Goal: Use online tool/utility: Utilize a website feature to perform a specific function

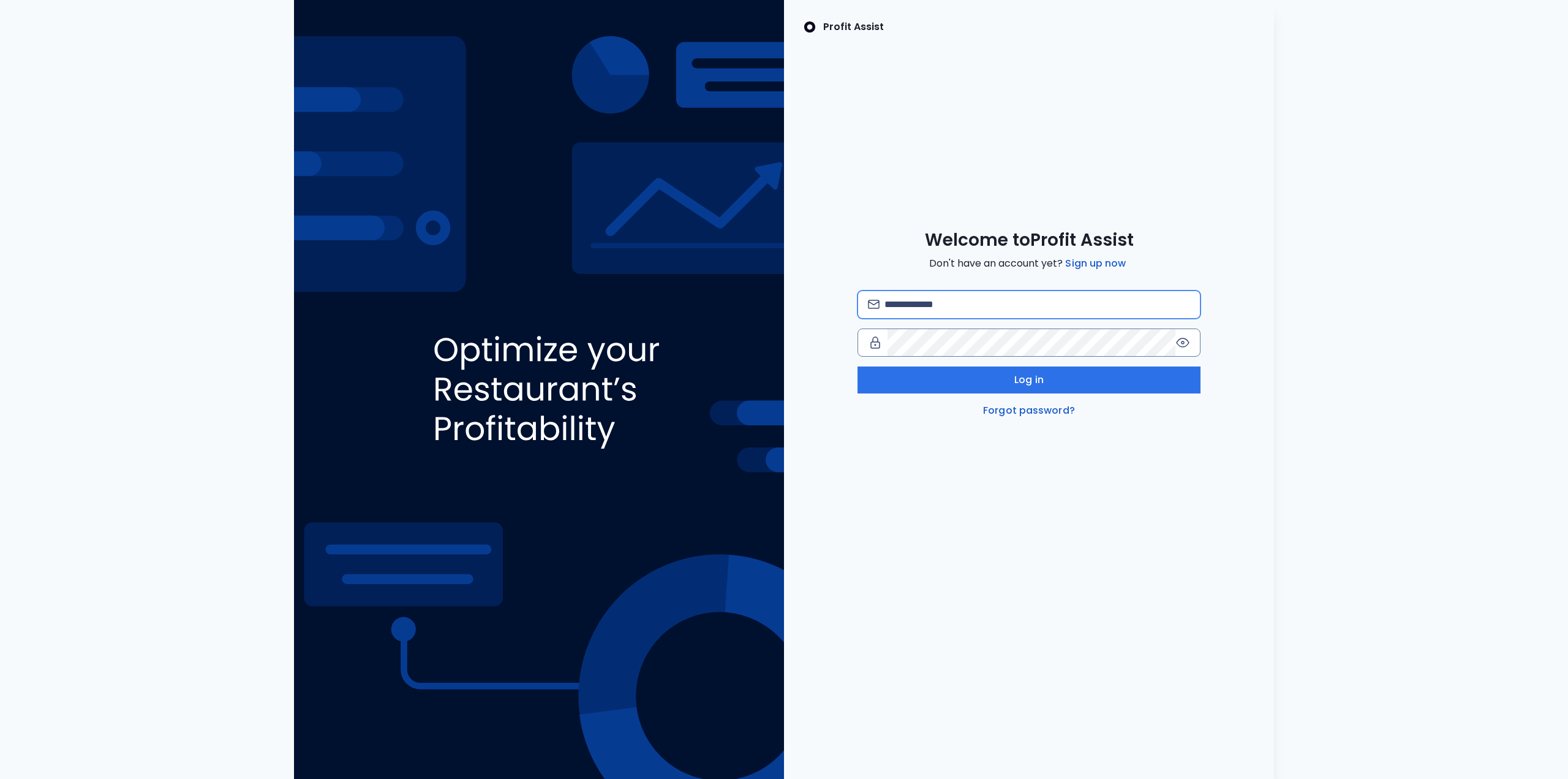
click at [932, 309] on input "email" at bounding box center [1037, 305] width 306 height 27
type input "**********"
click at [1039, 390] on button "Log in" at bounding box center [1028, 380] width 343 height 27
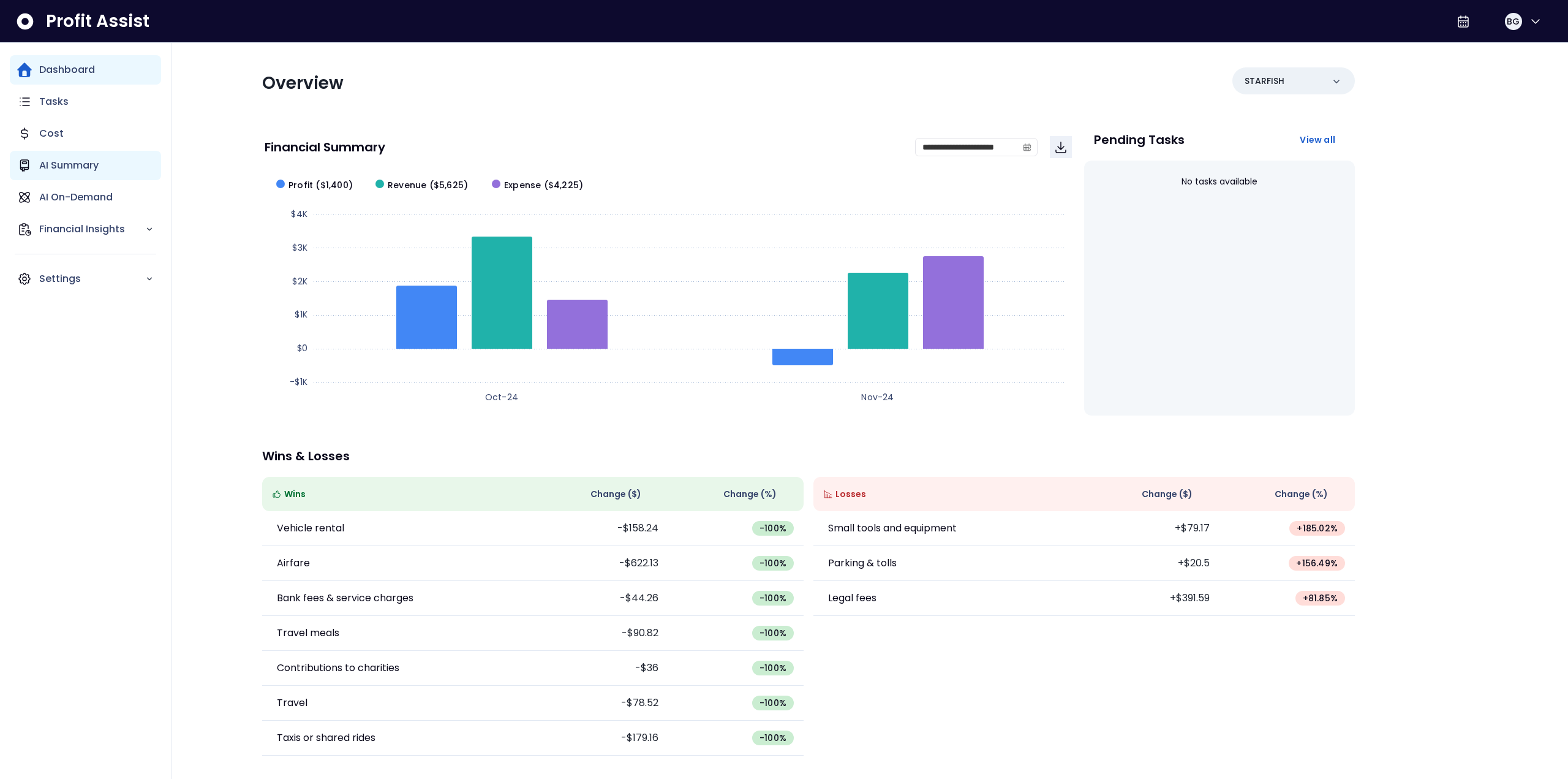
click at [71, 176] on div "AI Summary" at bounding box center [85, 165] width 151 height 29
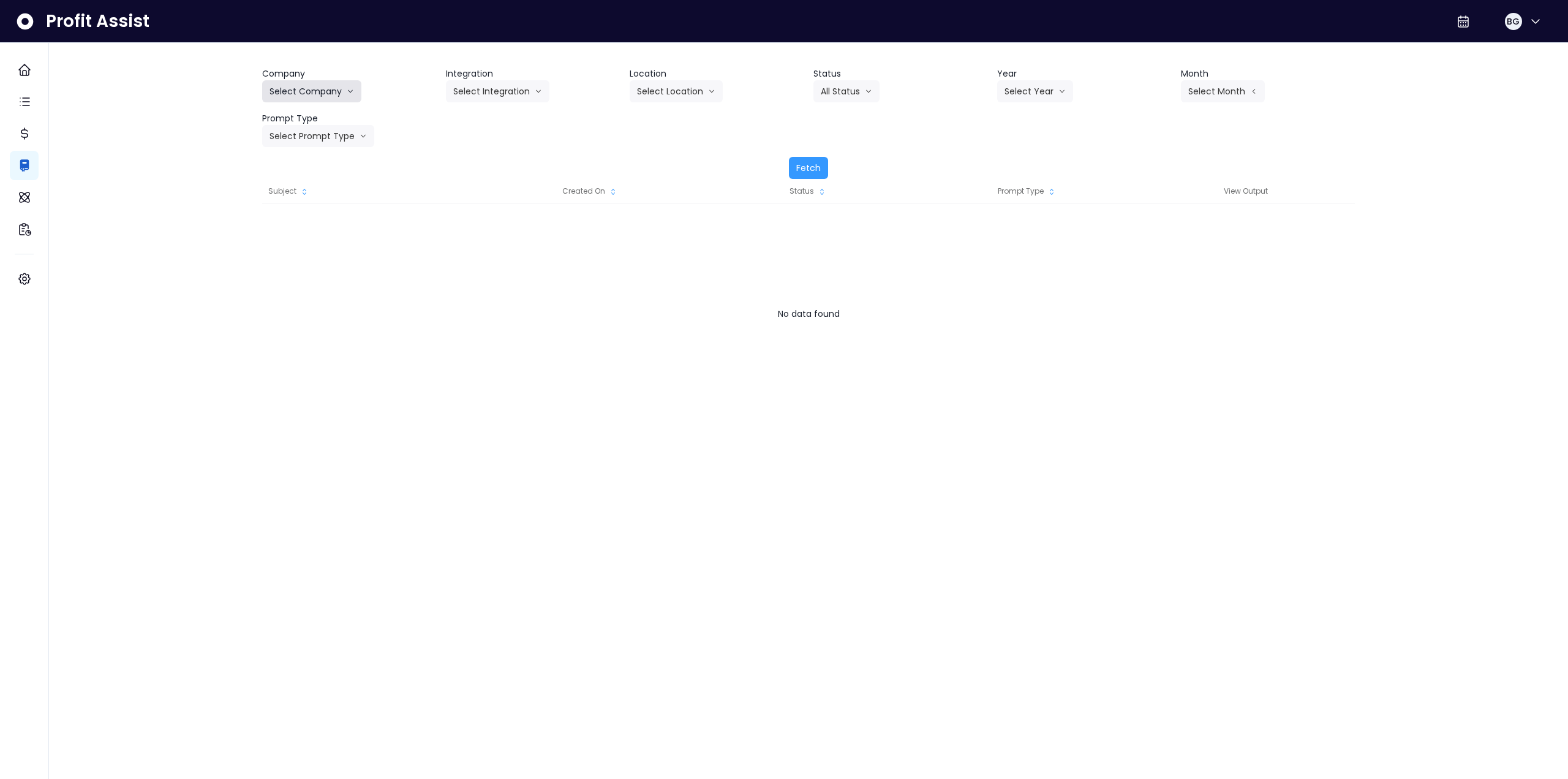
click at [286, 95] on button "Select Company" at bounding box center [311, 91] width 99 height 22
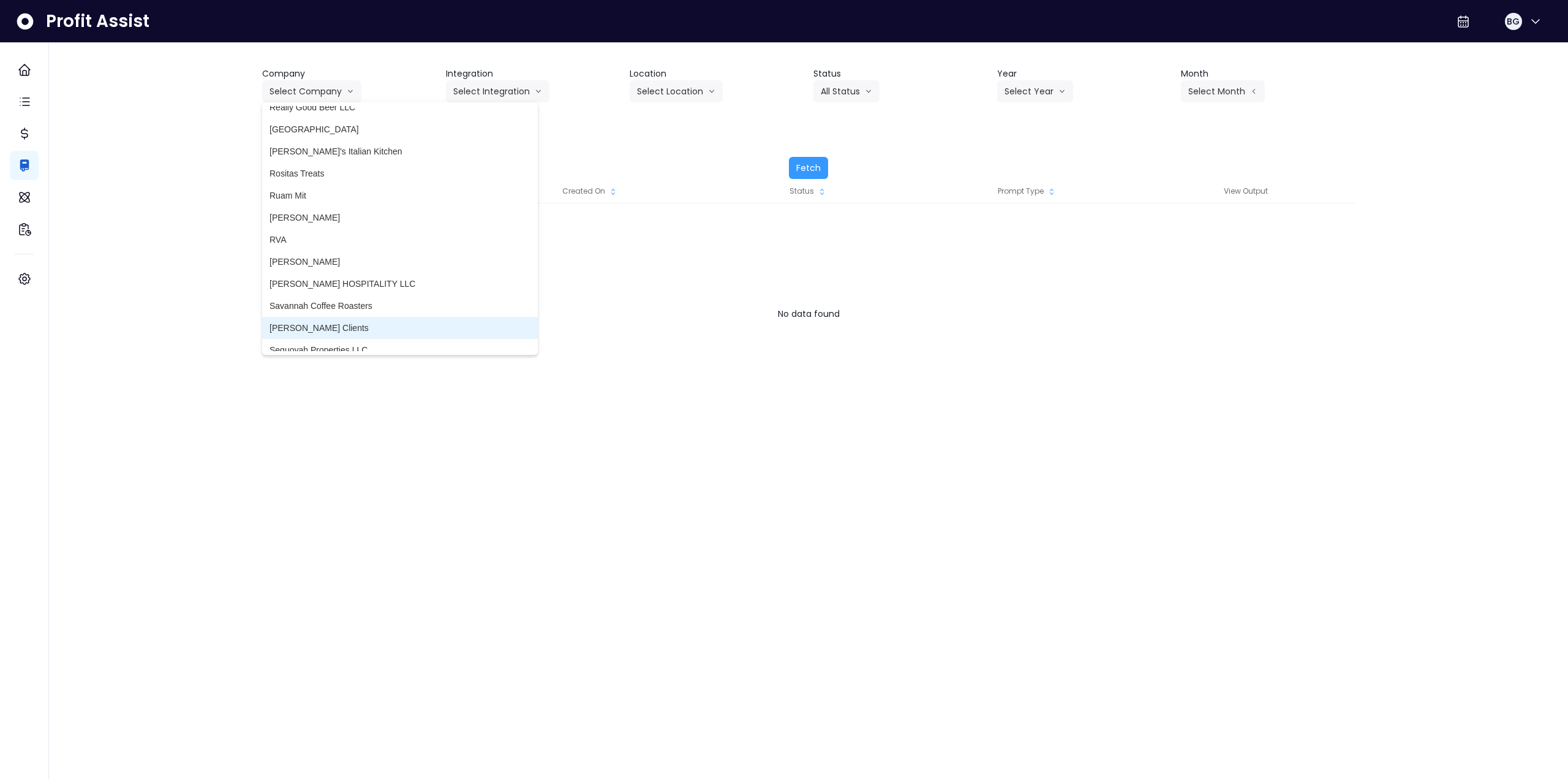
click at [365, 332] on span "[PERSON_NAME] Clients" at bounding box center [400, 328] width 261 height 12
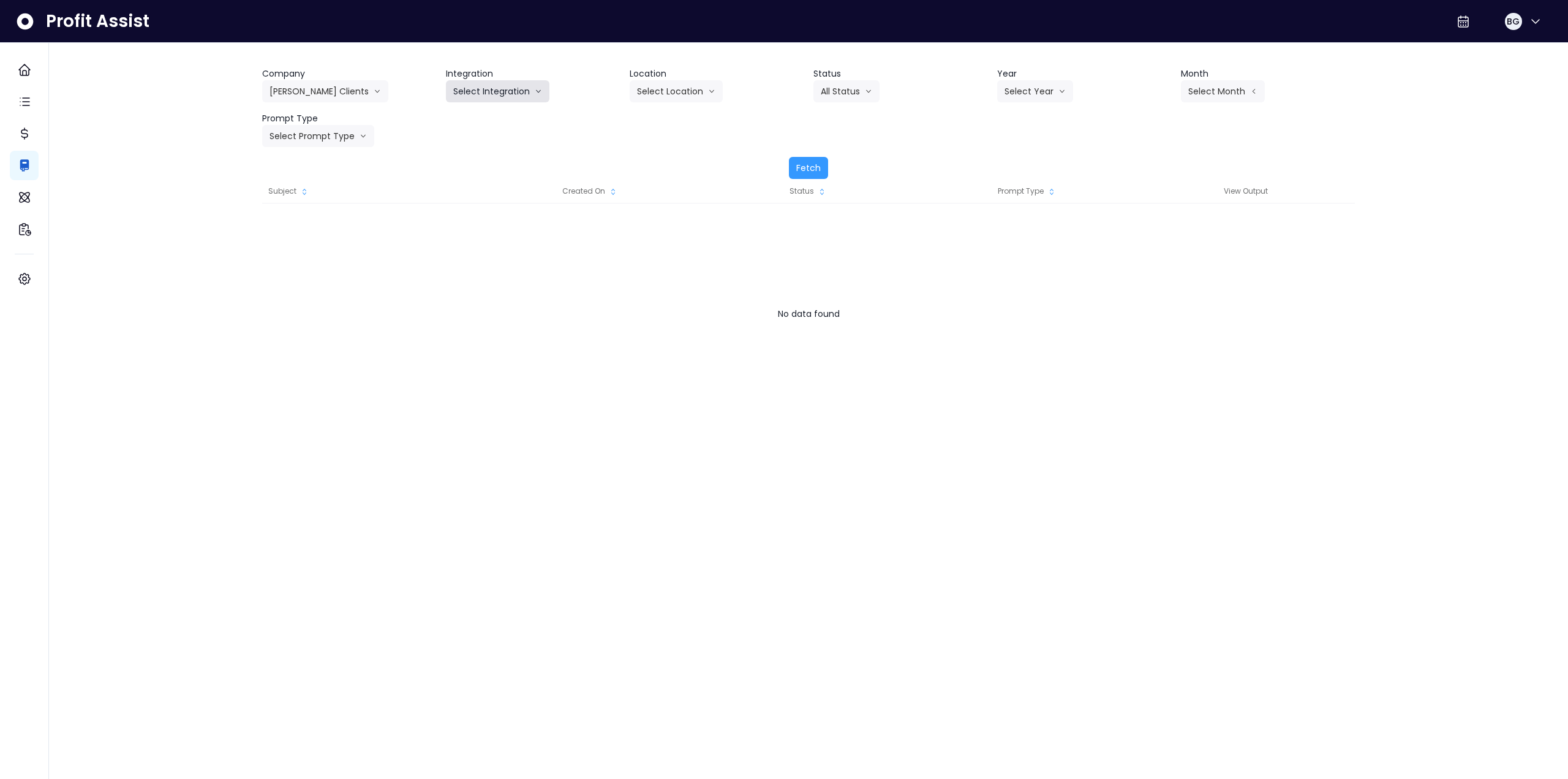
click at [486, 89] on button "Select Integration" at bounding box center [497, 91] width 103 height 22
click at [310, 93] on button "[PERSON_NAME] Clients" at bounding box center [324, 91] width 126 height 22
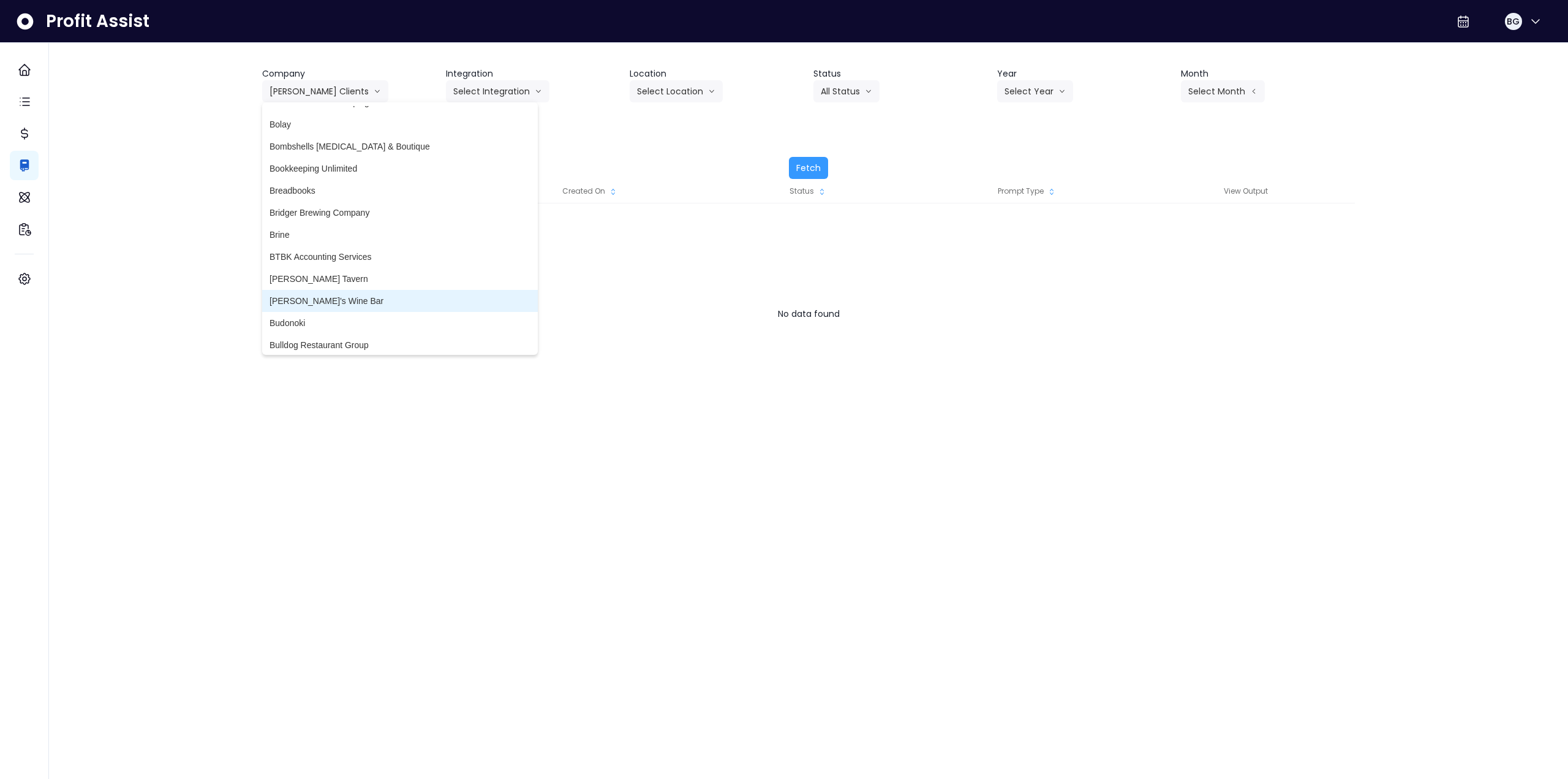
scroll to position [306, 0]
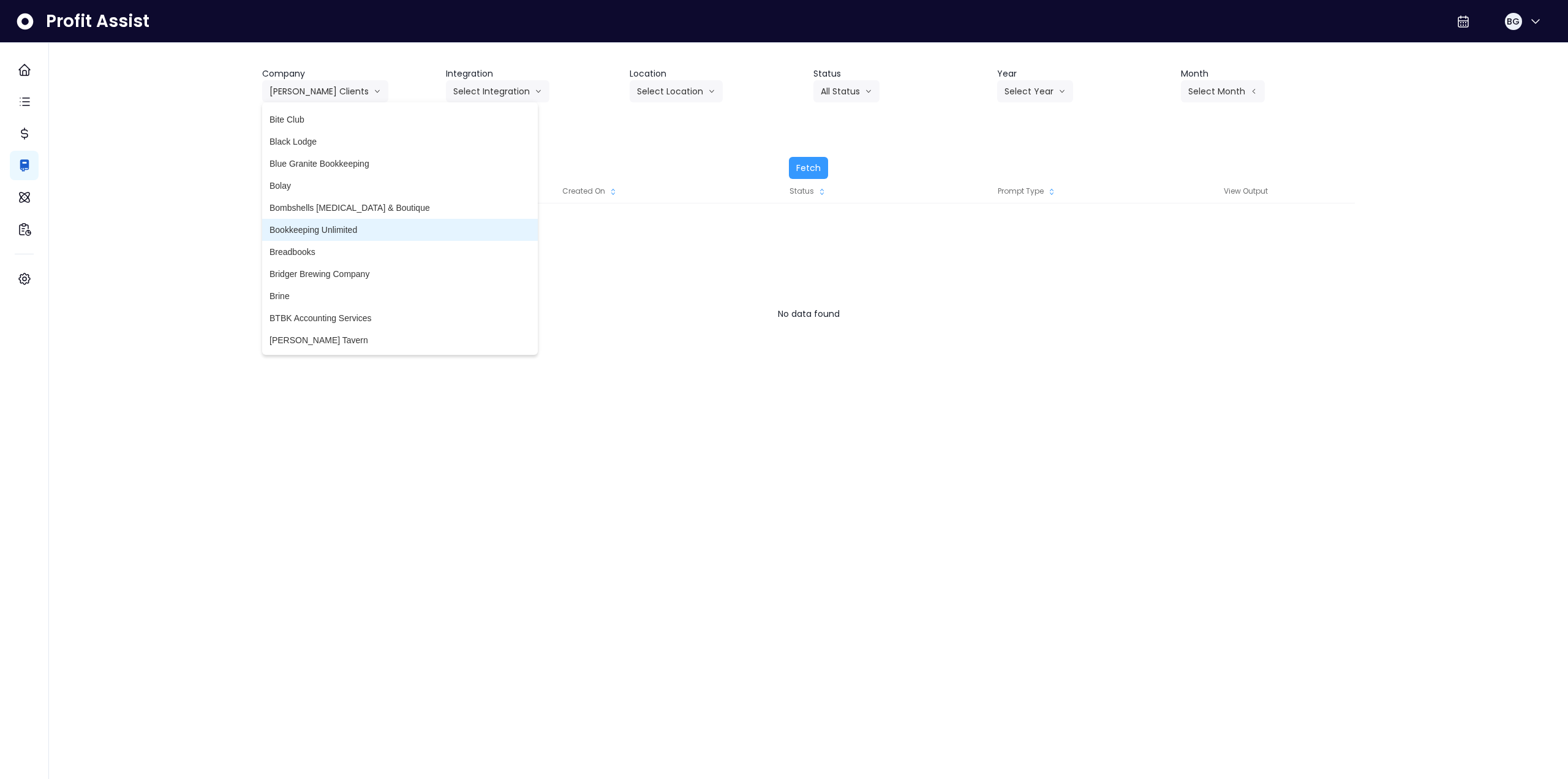
click at [344, 232] on span "Bookkeeping Unlimited" at bounding box center [400, 229] width 261 height 12
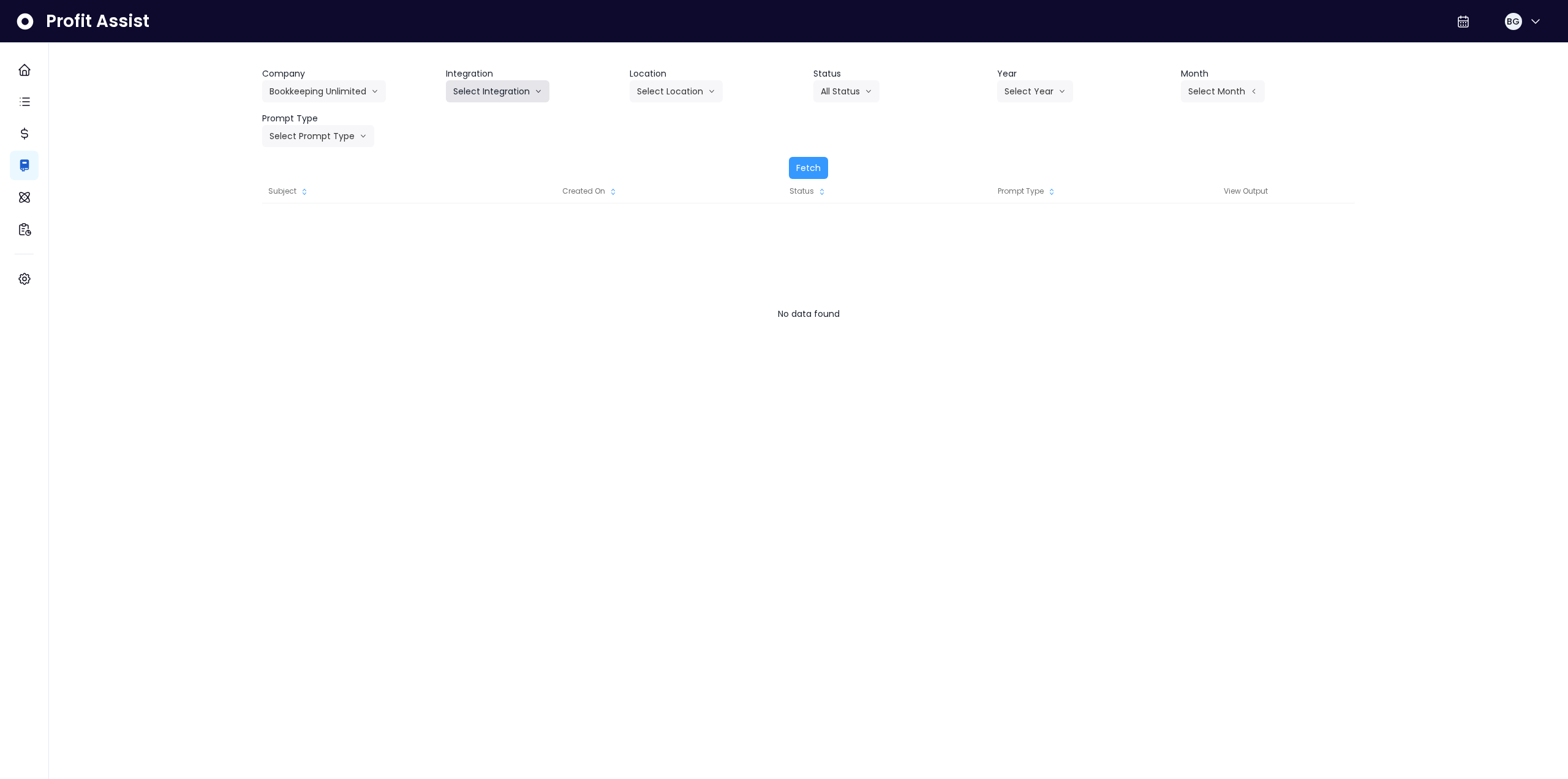
click at [471, 89] on button "Select Integration" at bounding box center [497, 91] width 103 height 22
click at [359, 92] on button "Bookkeeping Unlimited" at bounding box center [324, 91] width 124 height 22
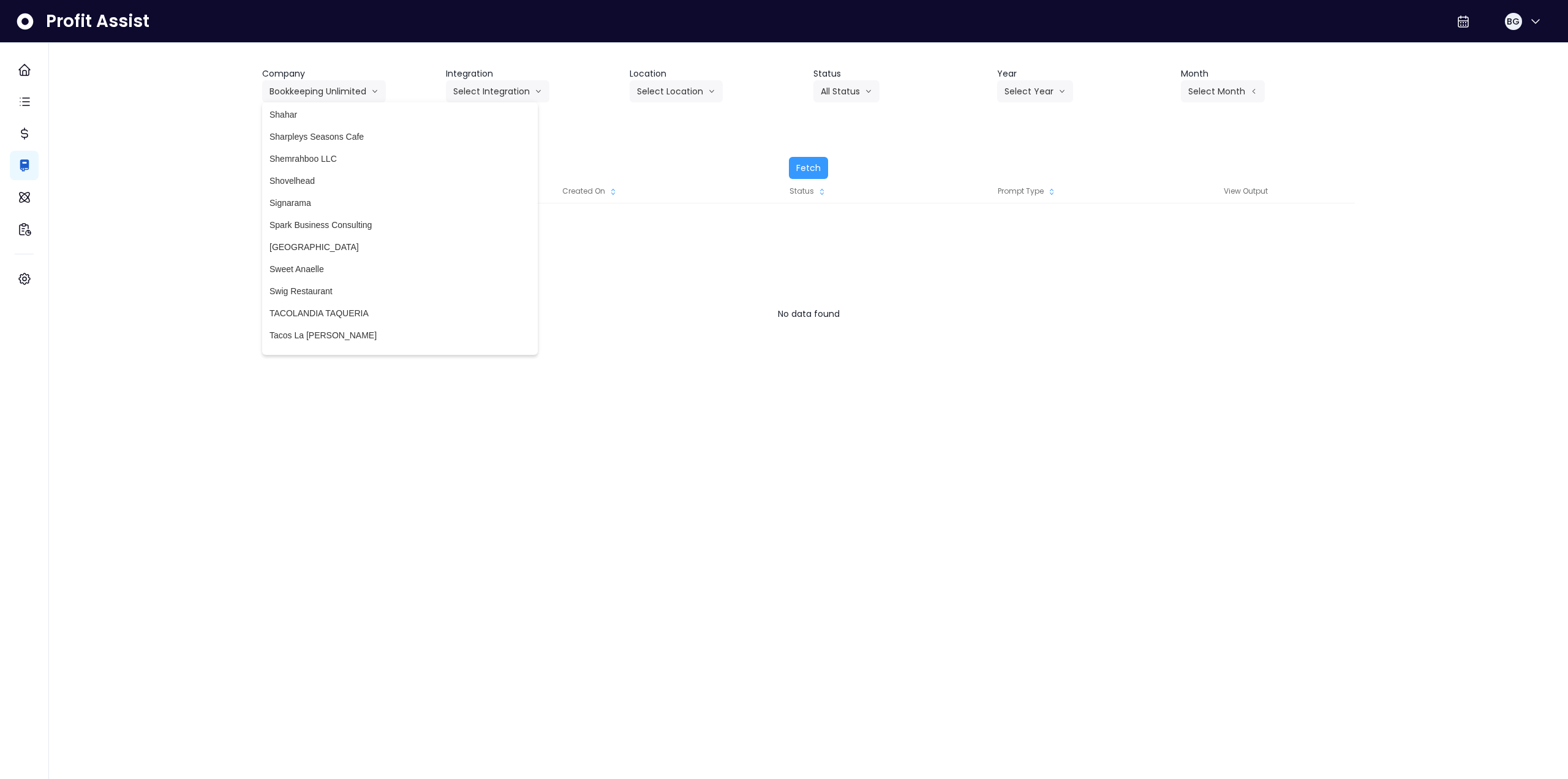
scroll to position [2646, 0]
click at [355, 226] on span "RVA" at bounding box center [400, 227] width 261 height 12
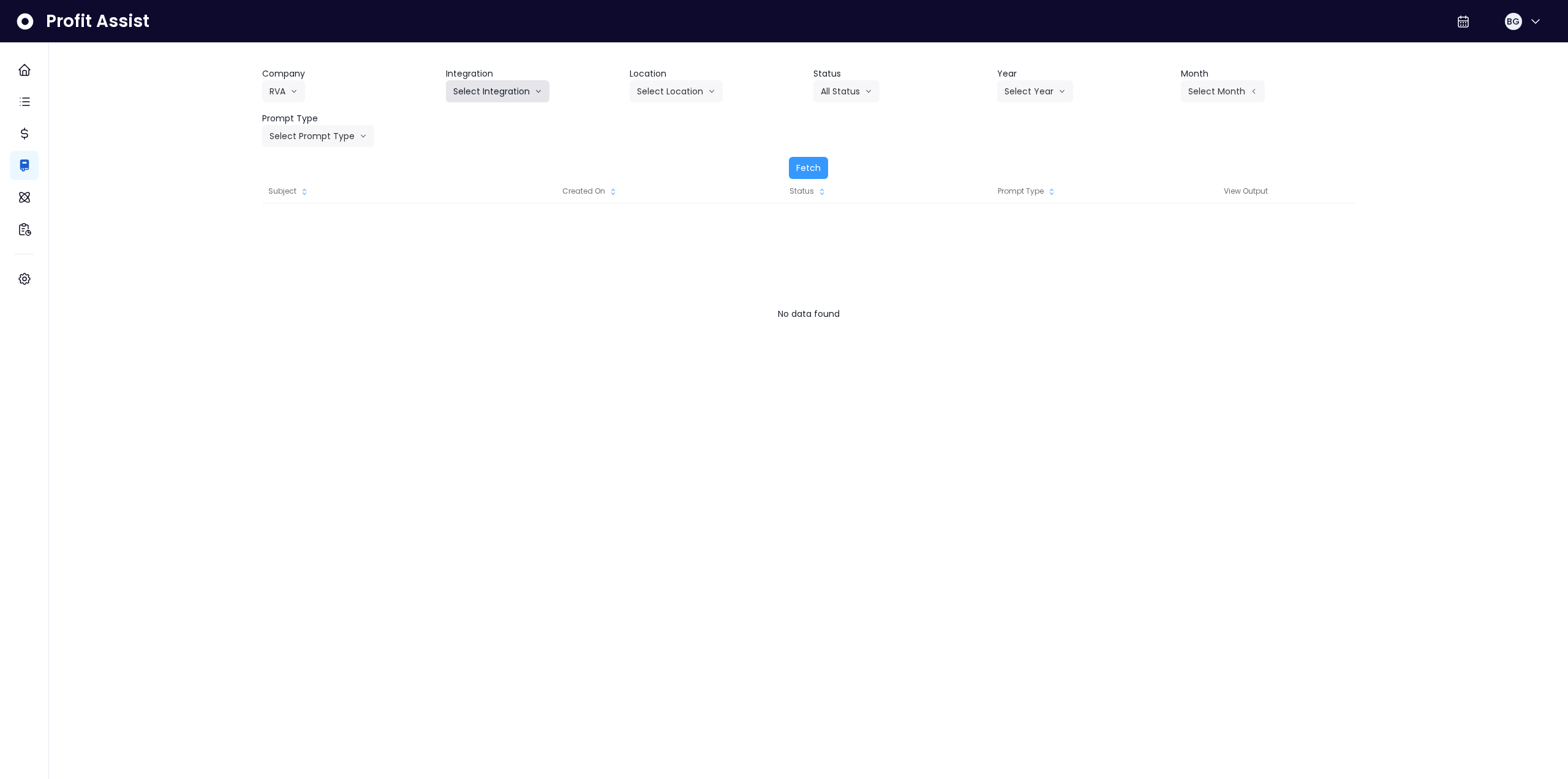
click at [486, 93] on button "Select Integration" at bounding box center [497, 91] width 103 height 22
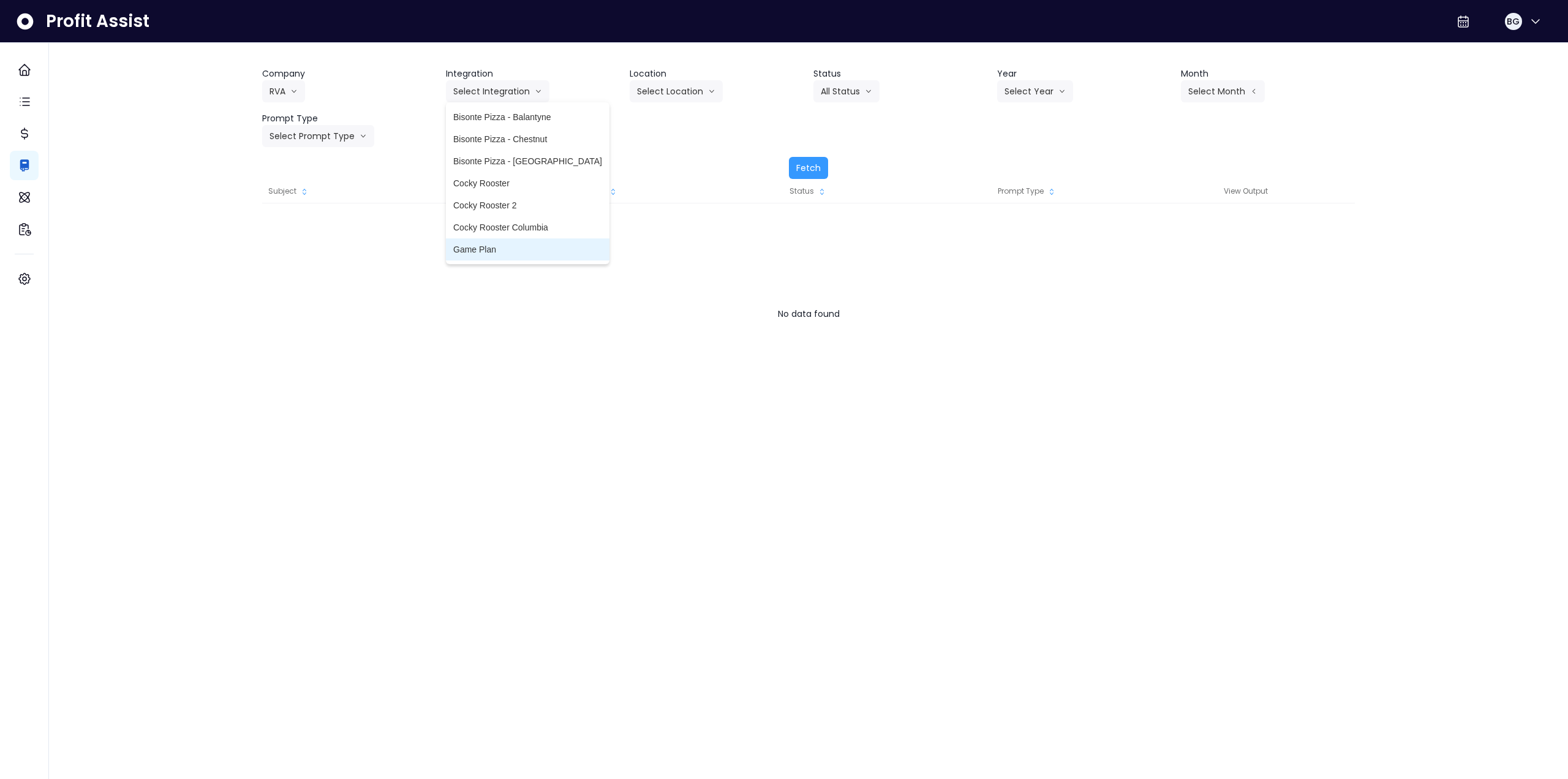
click at [518, 251] on span "Game Plan" at bounding box center [527, 249] width 149 height 12
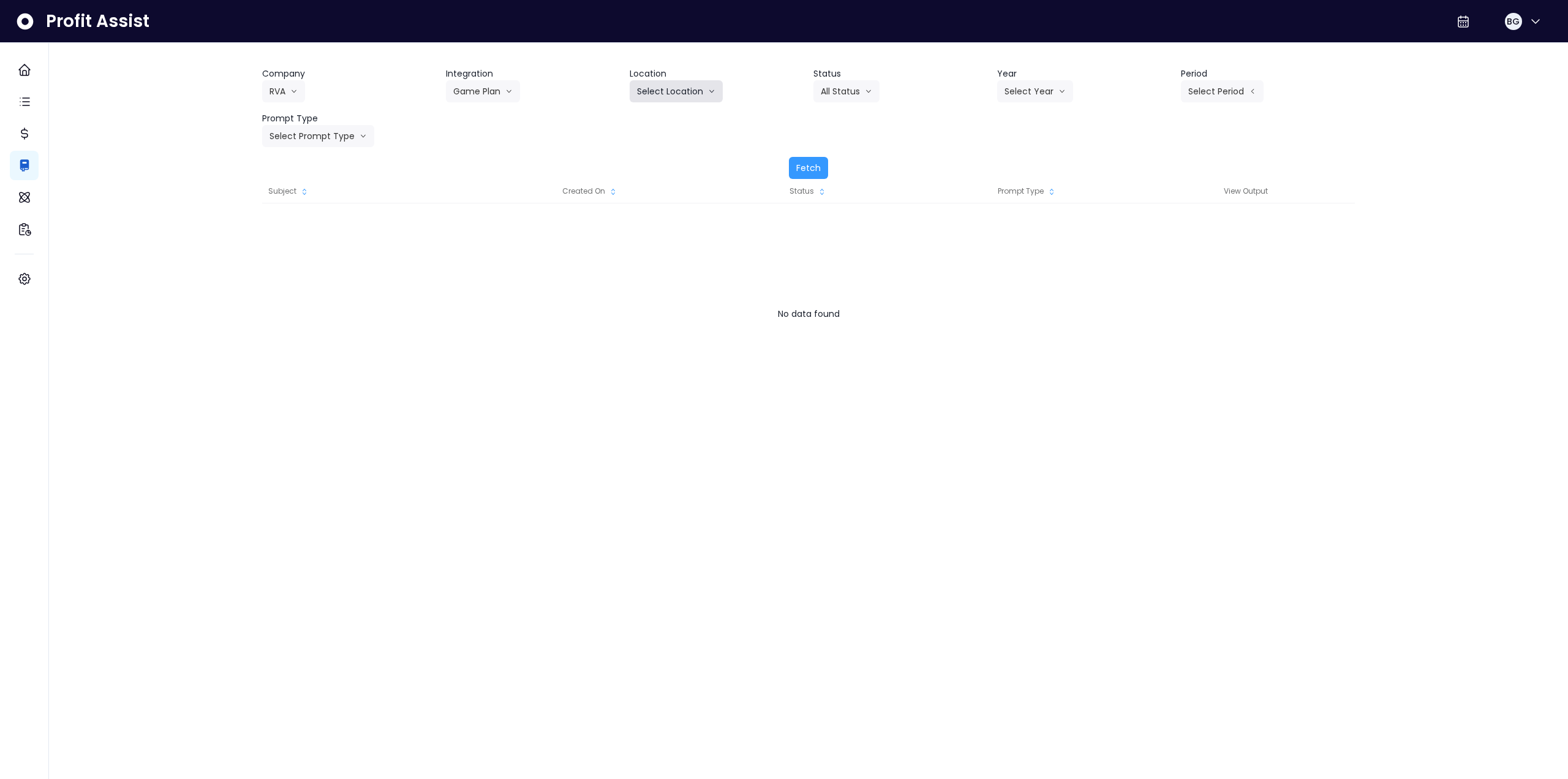
click at [683, 100] on button "Select Location" at bounding box center [675, 91] width 93 height 22
click at [663, 122] on span "All Locations" at bounding box center [661, 117] width 48 height 12
click at [1062, 85] on button "Select Year" at bounding box center [1035, 91] width 76 height 22
click at [1019, 165] on span "2025" at bounding box center [1013, 161] width 19 height 12
click at [1213, 89] on button "Select Period" at bounding box center [1222, 91] width 83 height 22
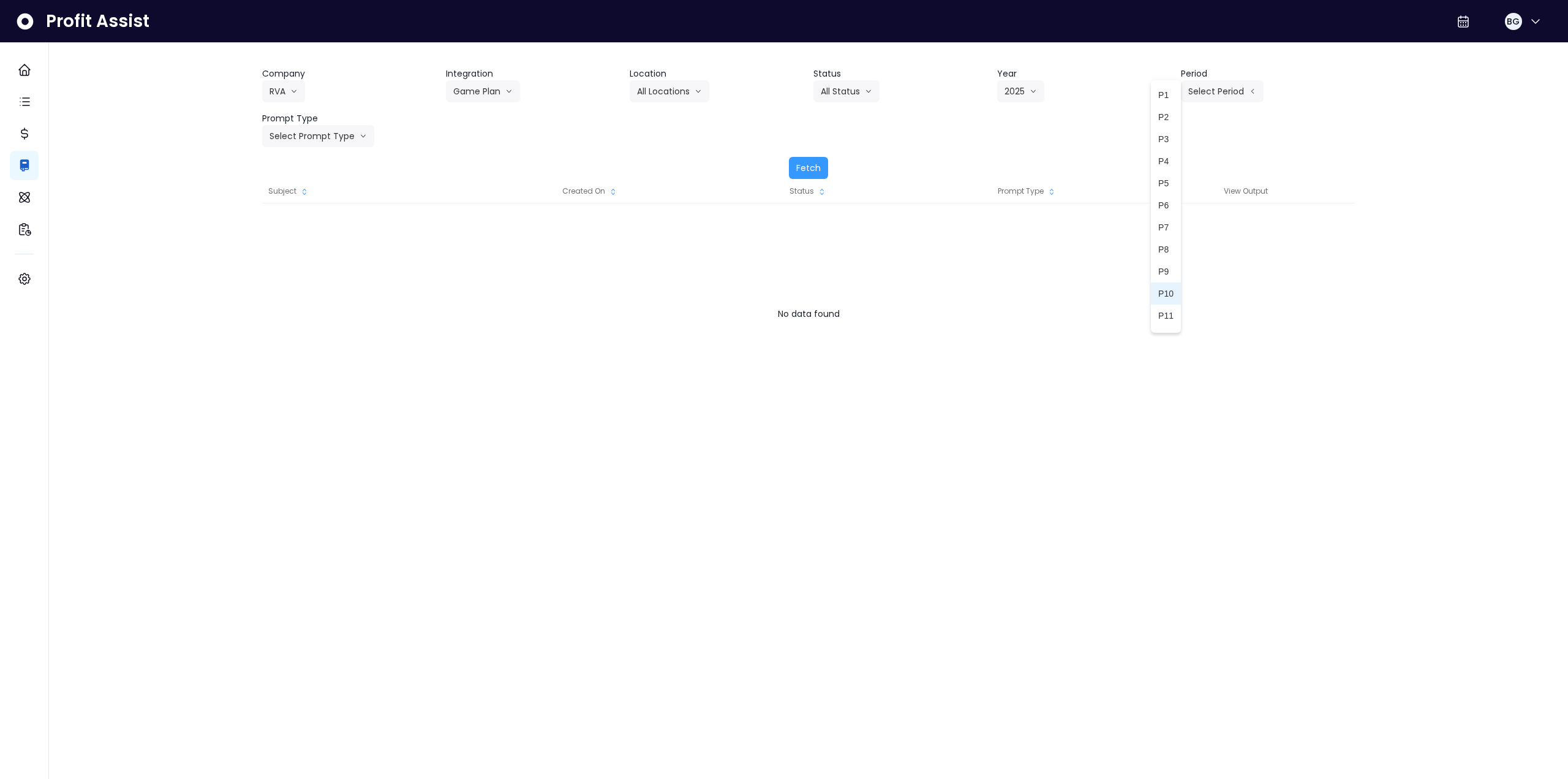
click at [1158, 288] on span "P10" at bounding box center [1166, 294] width 15 height 12
click at [295, 137] on button "Select Prompt Type" at bounding box center [318, 136] width 112 height 22
click at [309, 239] on li "Error Task" at bounding box center [303, 227] width 84 height 22
click at [284, 137] on button "Error Task" at bounding box center [296, 136] width 68 height 22
click at [296, 251] on span "Monthly Summary" at bounding box center [304, 250] width 69 height 12
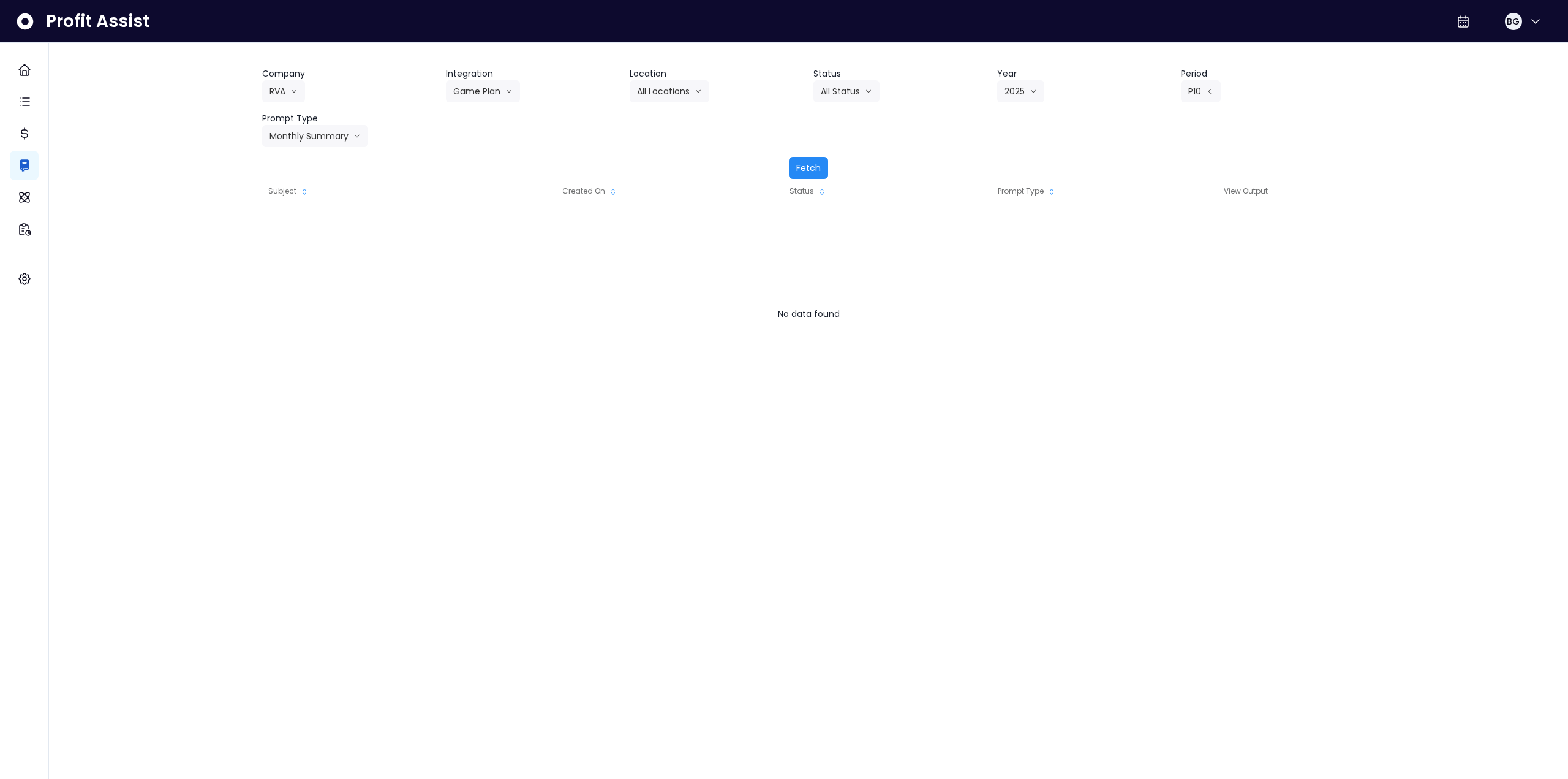
click at [821, 171] on button "Fetch" at bounding box center [808, 168] width 39 height 22
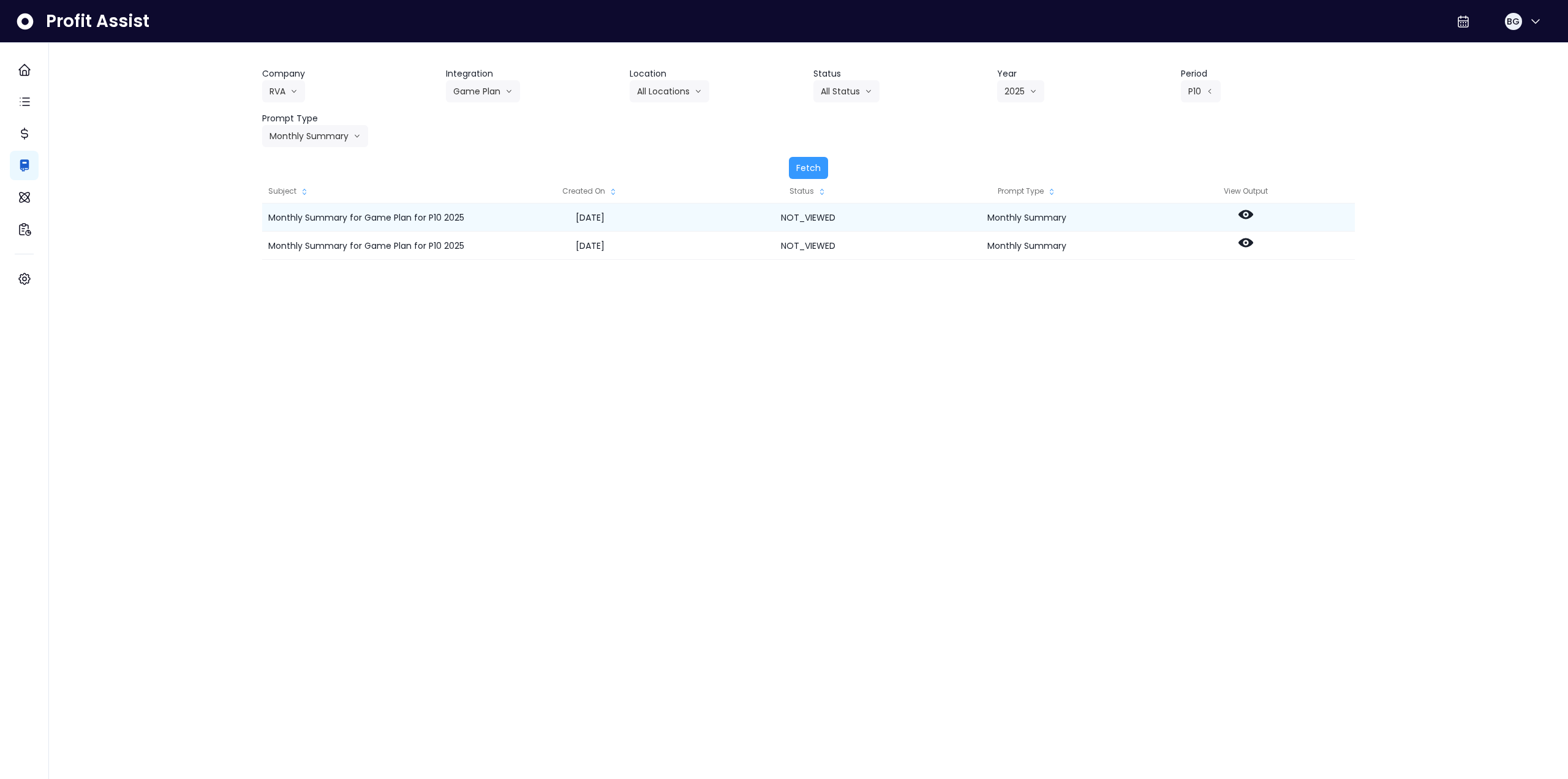
click at [1247, 211] on icon at bounding box center [1245, 214] width 14 height 9
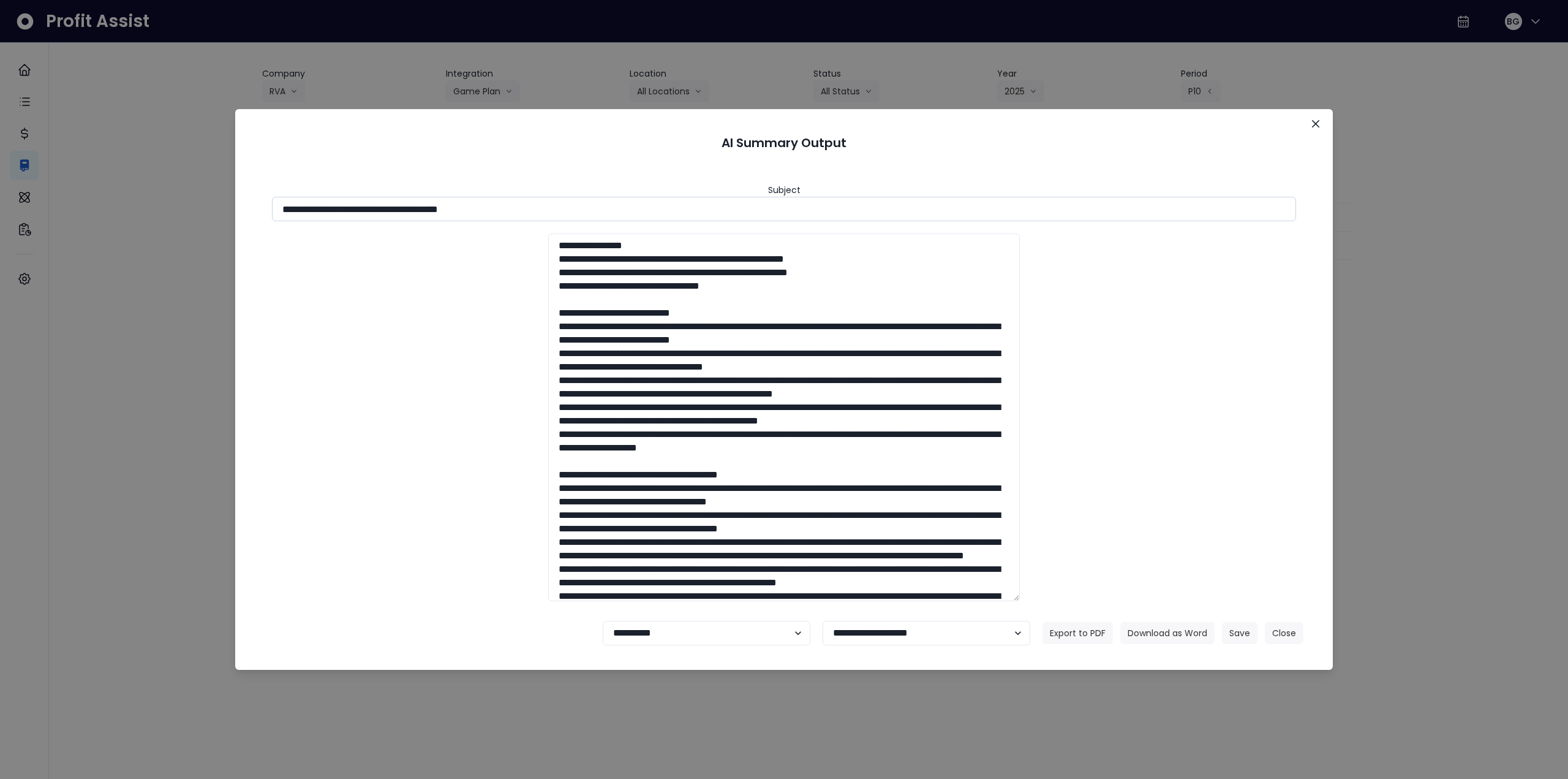
drag, startPoint x: 391, startPoint y: 208, endPoint x: 540, endPoint y: 206, distance: 149.0
click at [540, 206] on input "**********" at bounding box center [783, 209] width 1024 height 24
click at [1158, 636] on button "Download as Word" at bounding box center [1167, 633] width 94 height 22
click at [1321, 128] on button "Close" at bounding box center [1315, 124] width 20 height 20
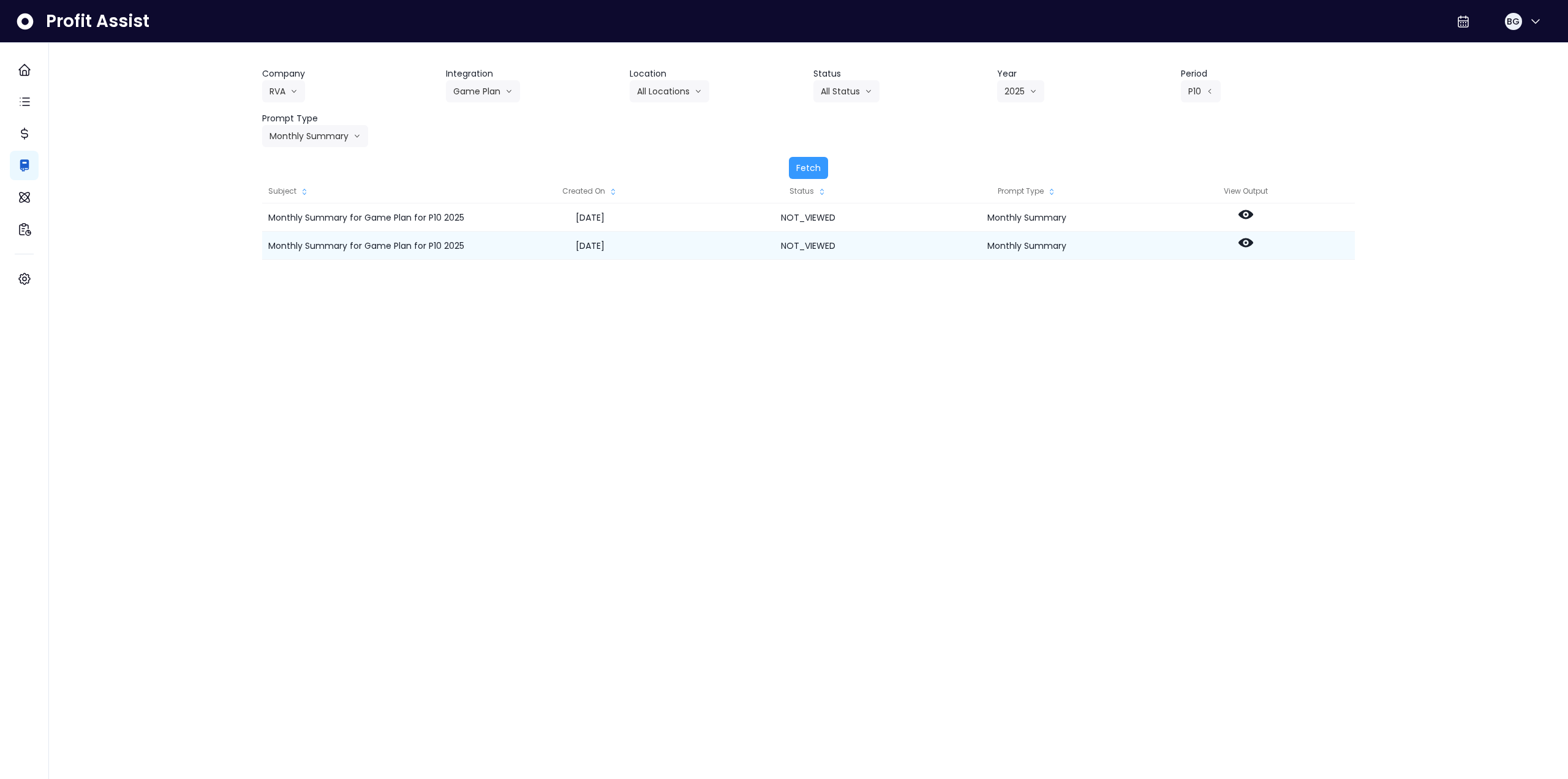
click at [1248, 244] on icon at bounding box center [1245, 243] width 14 height 9
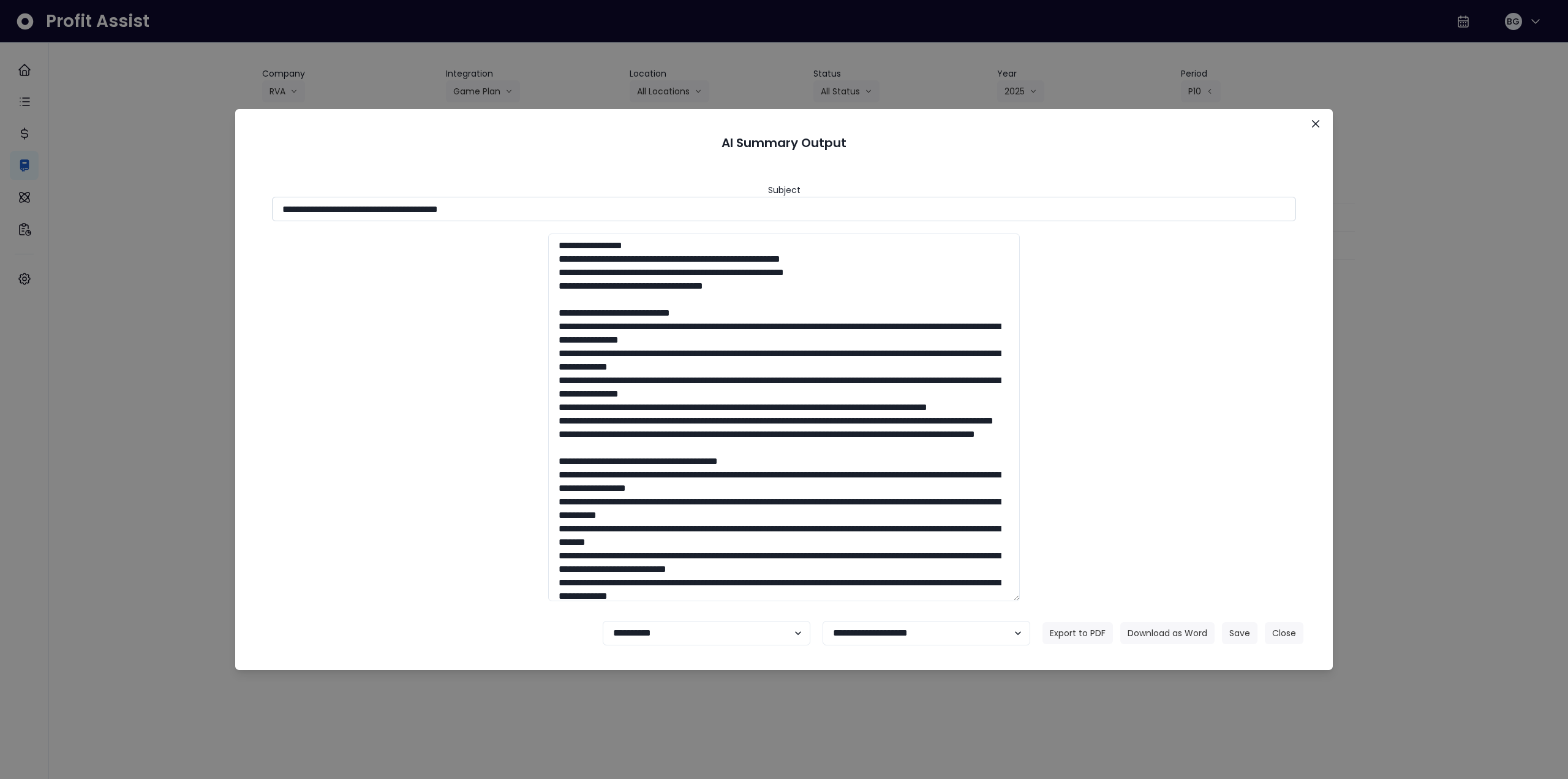
drag, startPoint x: 392, startPoint y: 208, endPoint x: 589, endPoint y: 207, distance: 197.0
click at [589, 207] on input "**********" at bounding box center [783, 209] width 1024 height 24
click at [1158, 632] on button "Download as Word" at bounding box center [1167, 633] width 94 height 22
drag, startPoint x: 1334, startPoint y: 117, endPoint x: 1317, endPoint y: 122, distance: 17.7
click at [1333, 117] on div "**********" at bounding box center [784, 390] width 1568 height 779
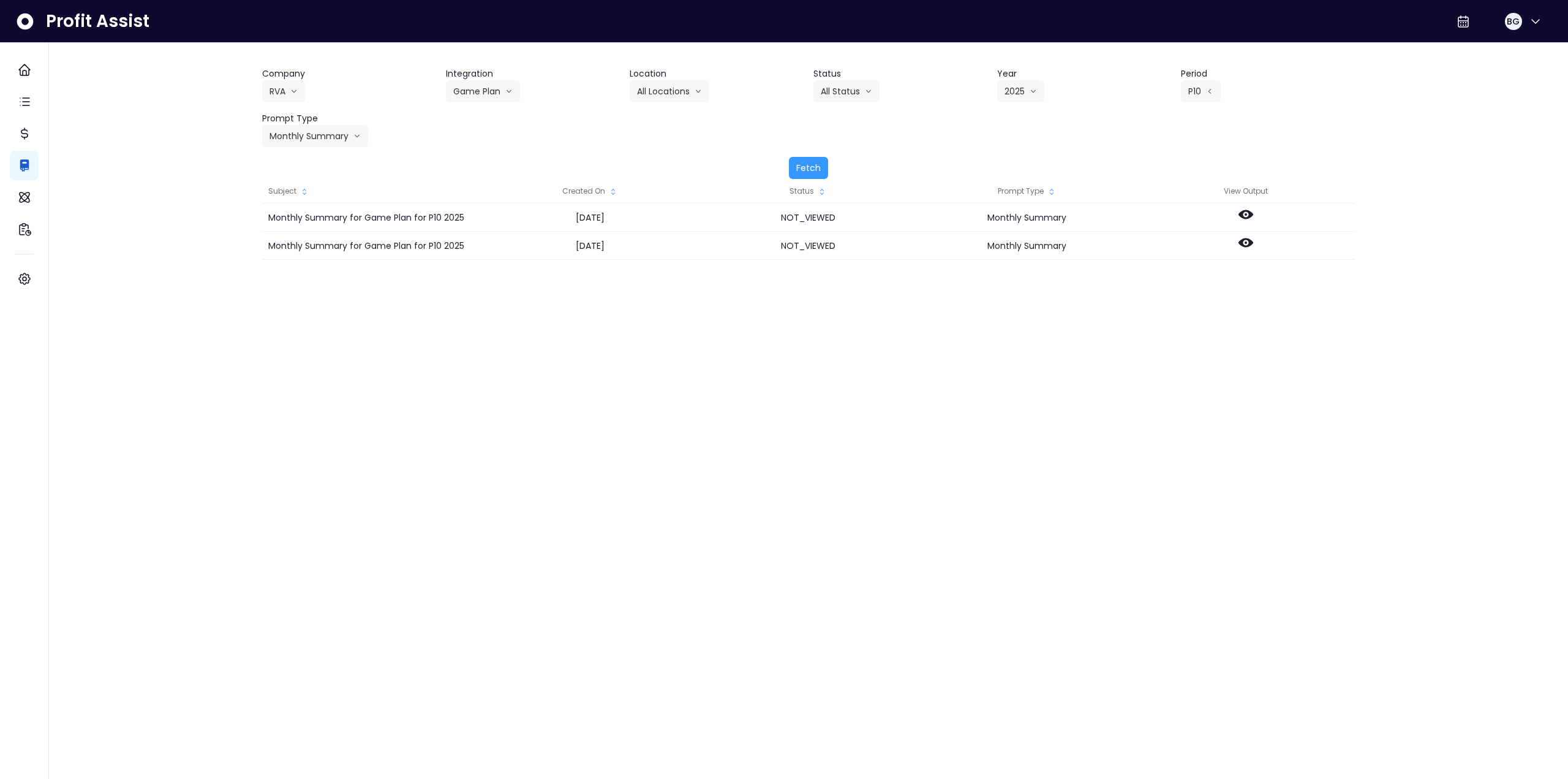
click at [1317, 122] on div "Company RVA 86 Costs Asti Bagel Cafe Balance Grille Bald Ginger Bar Business Po…" at bounding box center [808, 107] width 1093 height 80
click at [1247, 211] on icon at bounding box center [1245, 214] width 14 height 9
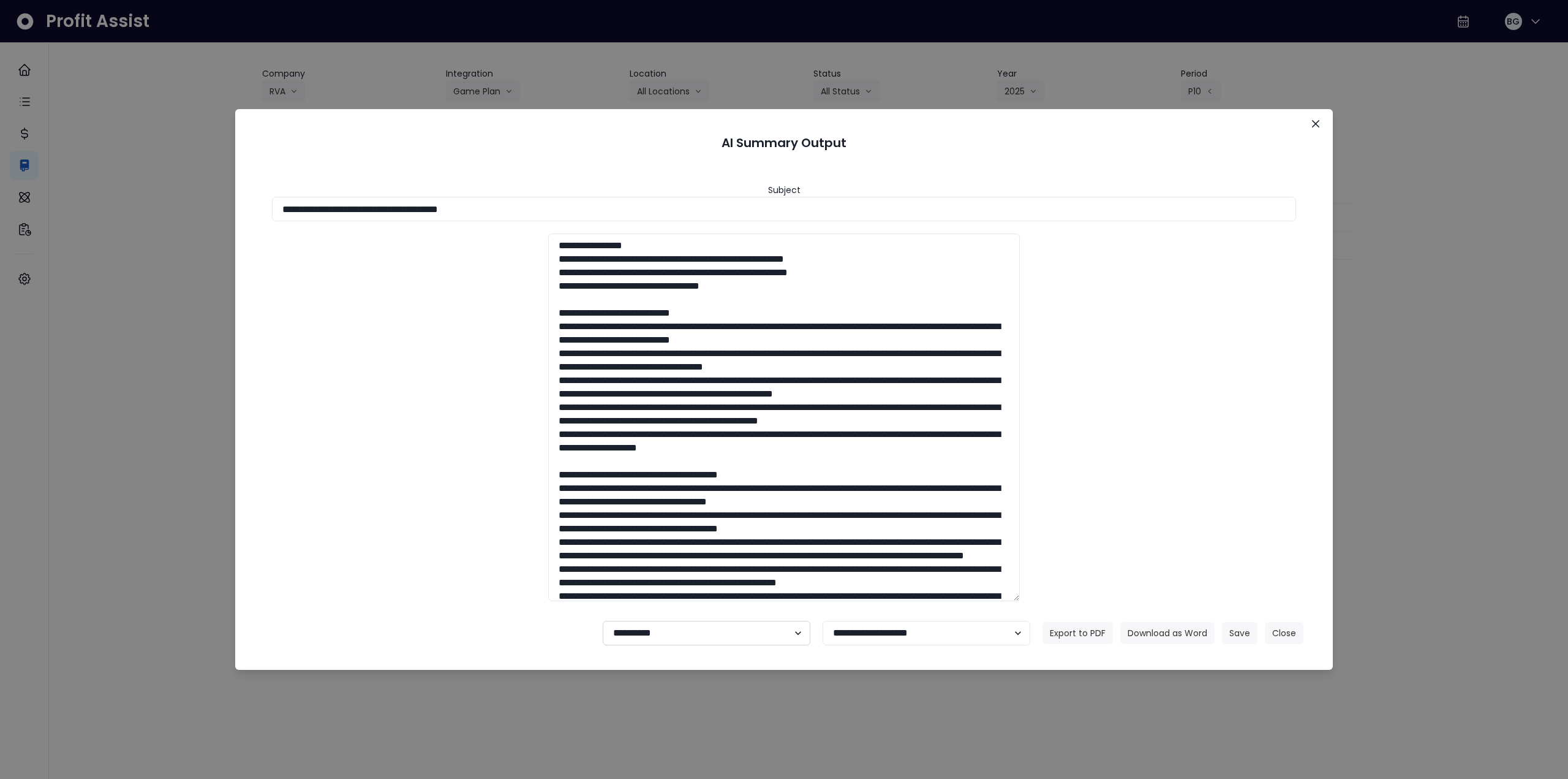
click at [693, 630] on select "**********" at bounding box center [706, 633] width 208 height 24
select select "********"
click at [603, 620] on select "**********" at bounding box center [706, 633] width 208 height 24
click at [1241, 630] on button "Save" at bounding box center [1239, 633] width 35 height 22
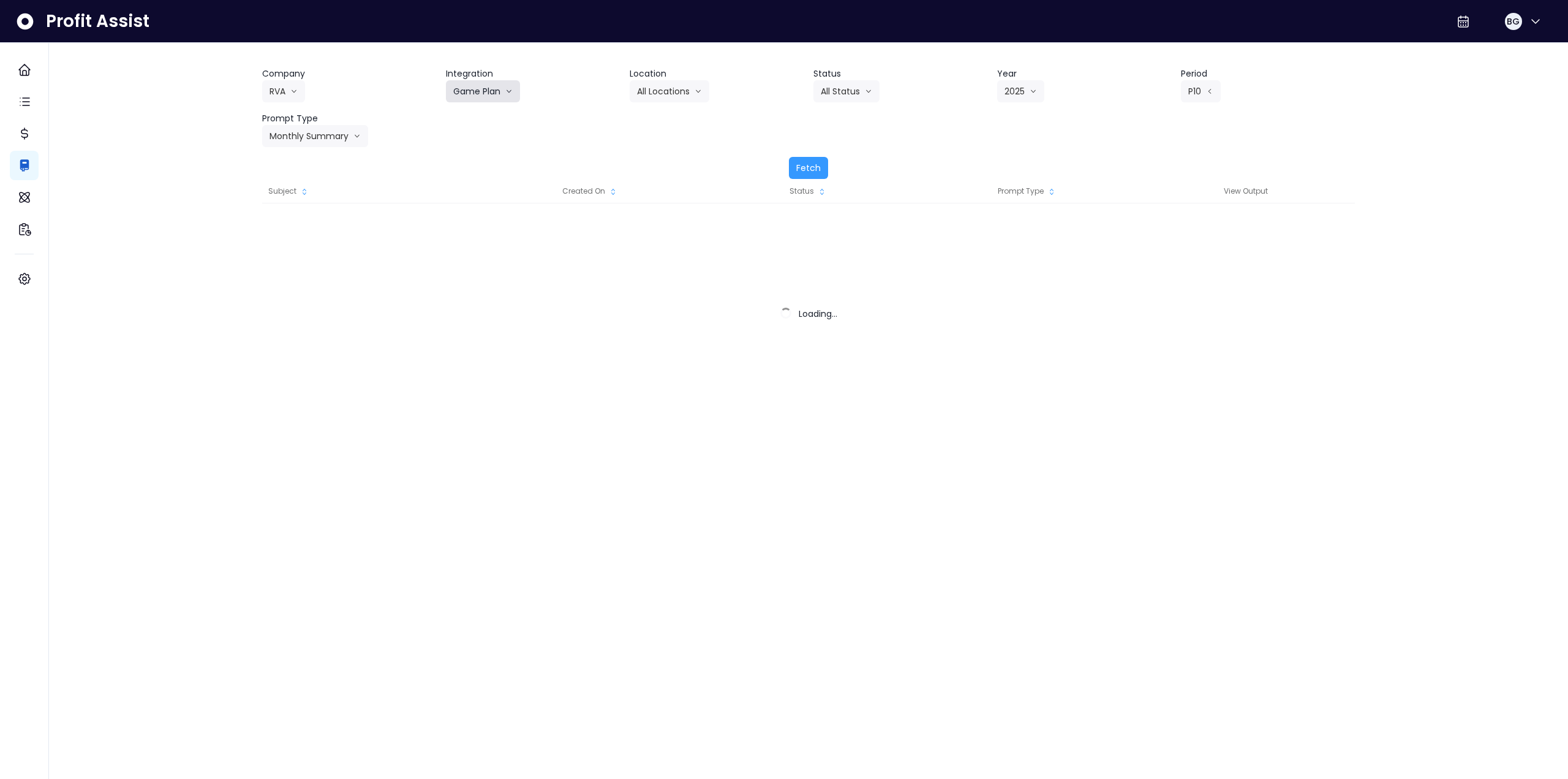
click at [483, 93] on button "Game Plan" at bounding box center [483, 91] width 74 height 22
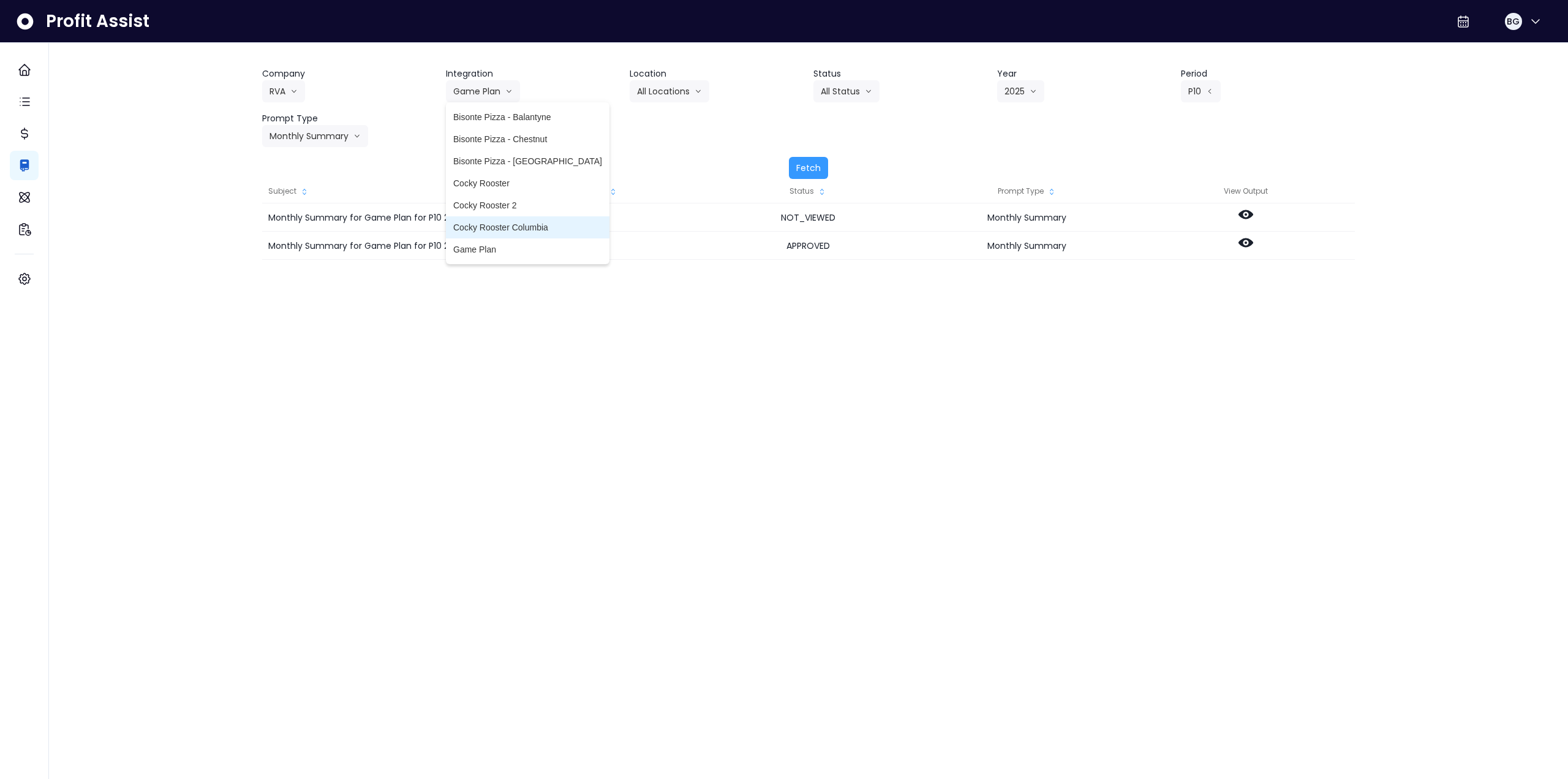
click at [514, 227] on span "Cocky Rooster Columbia" at bounding box center [527, 227] width 149 height 12
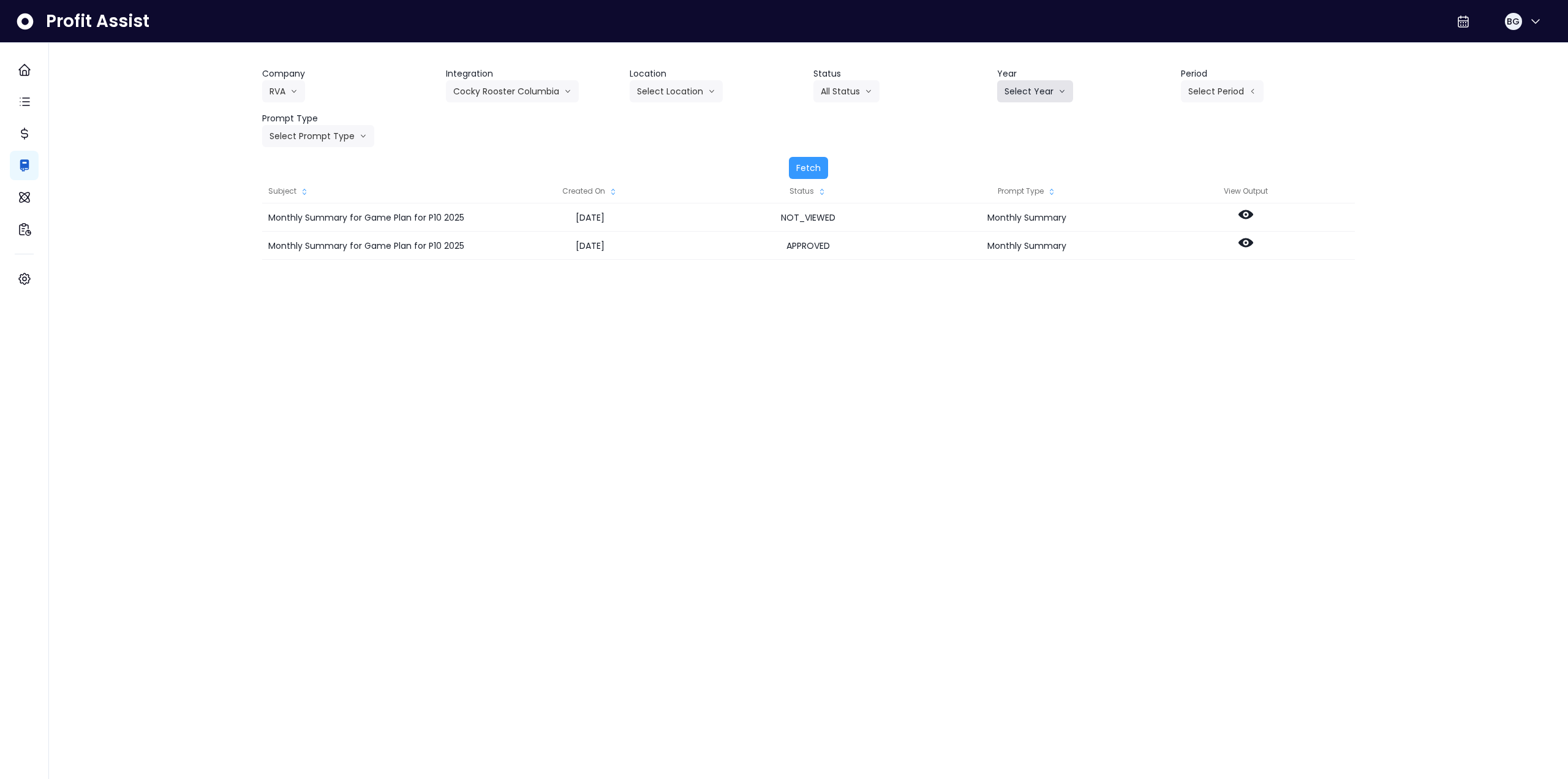
click at [1017, 94] on button "Select Year" at bounding box center [1035, 91] width 76 height 22
click at [1016, 152] on li "2025" at bounding box center [1013, 161] width 34 height 22
click at [1188, 92] on button "Select Period" at bounding box center [1222, 91] width 83 height 22
click at [1159, 296] on span "P10" at bounding box center [1166, 294] width 15 height 12
click at [312, 129] on button "Select Prompt Type" at bounding box center [318, 136] width 112 height 22
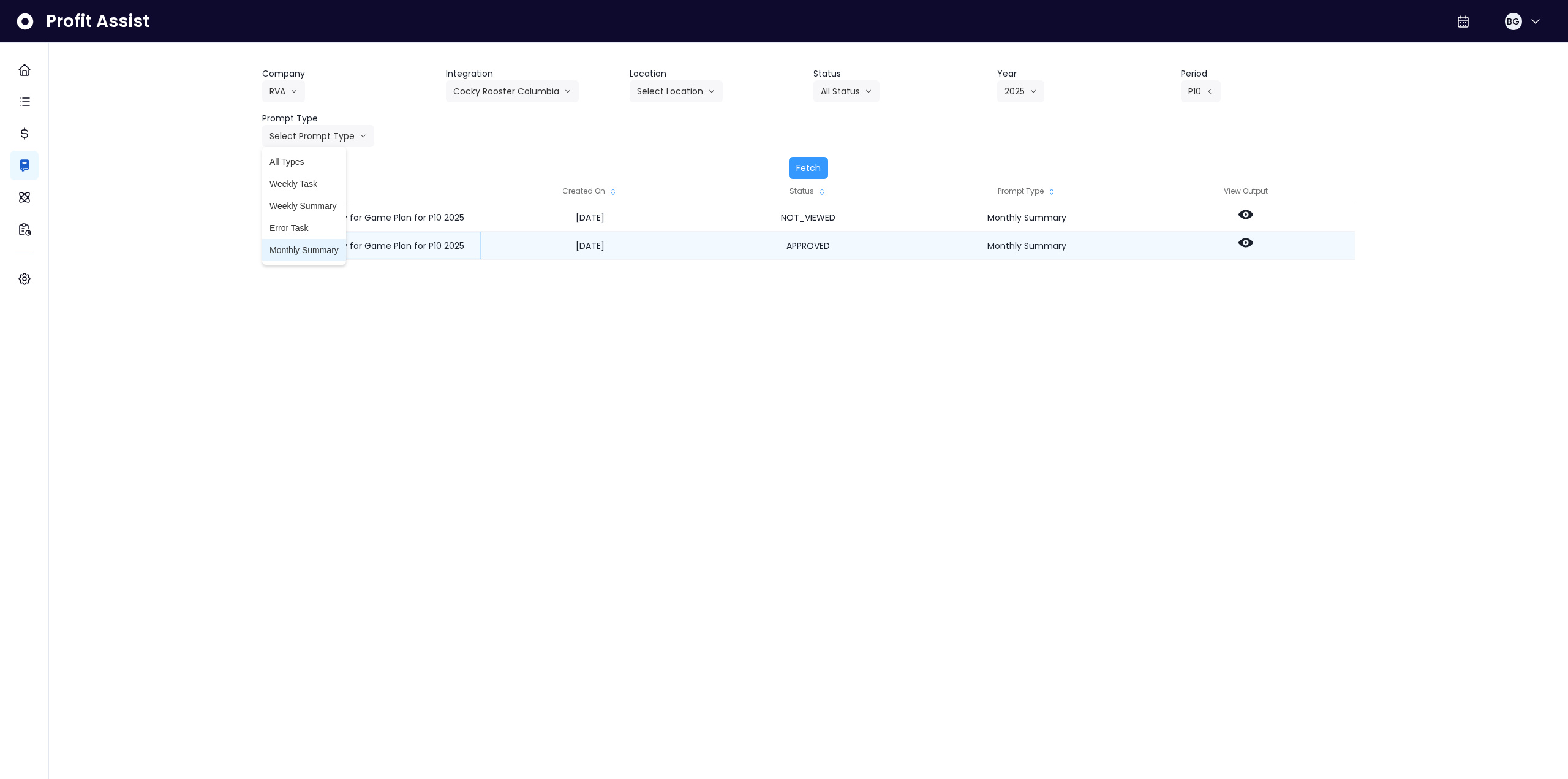
drag, startPoint x: 300, startPoint y: 252, endPoint x: 372, endPoint y: 248, distance: 72.1
click at [300, 252] on span "Monthly Summary" at bounding box center [304, 250] width 69 height 12
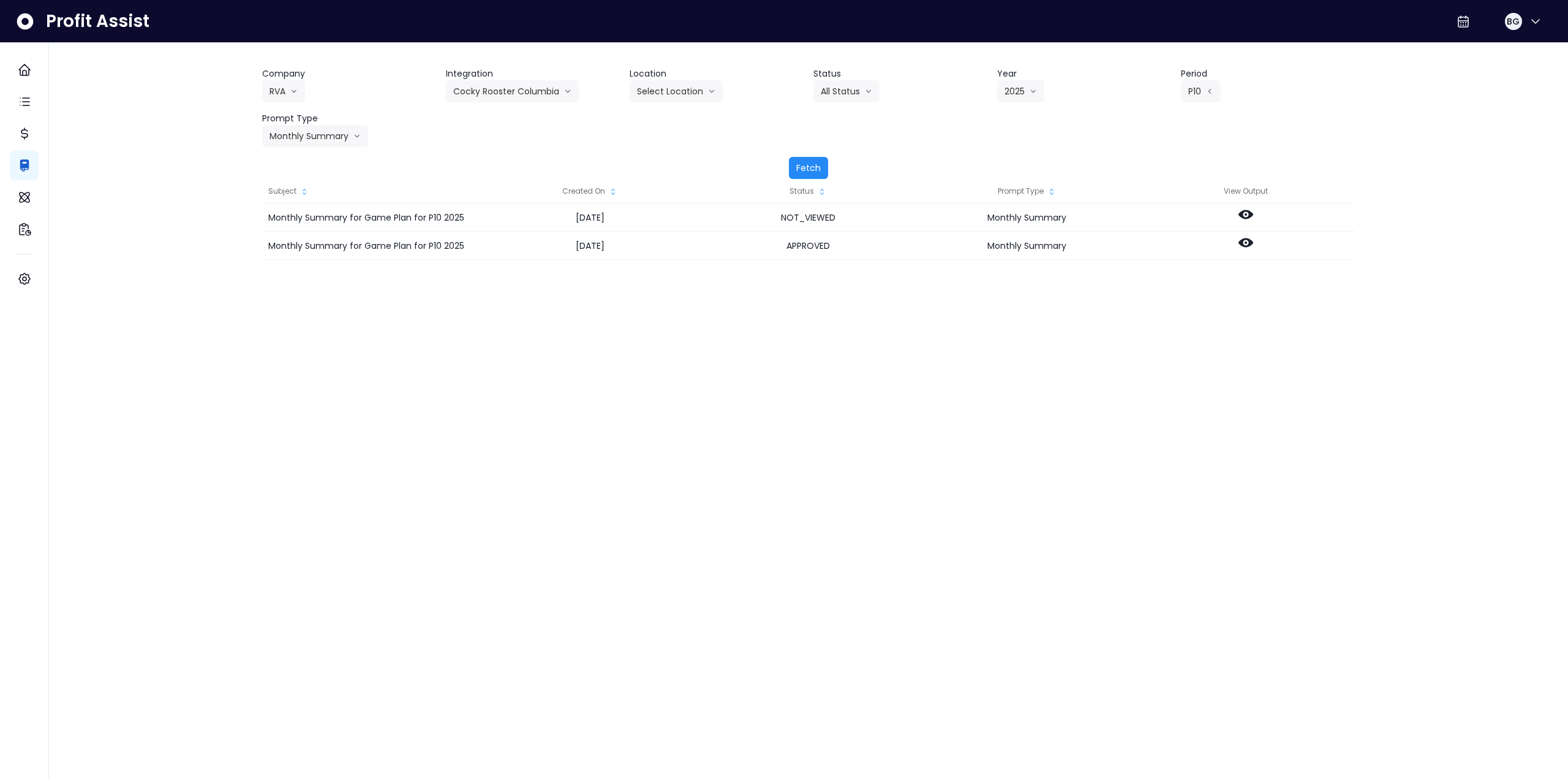
click at [807, 161] on button "Fetch" at bounding box center [808, 168] width 39 height 22
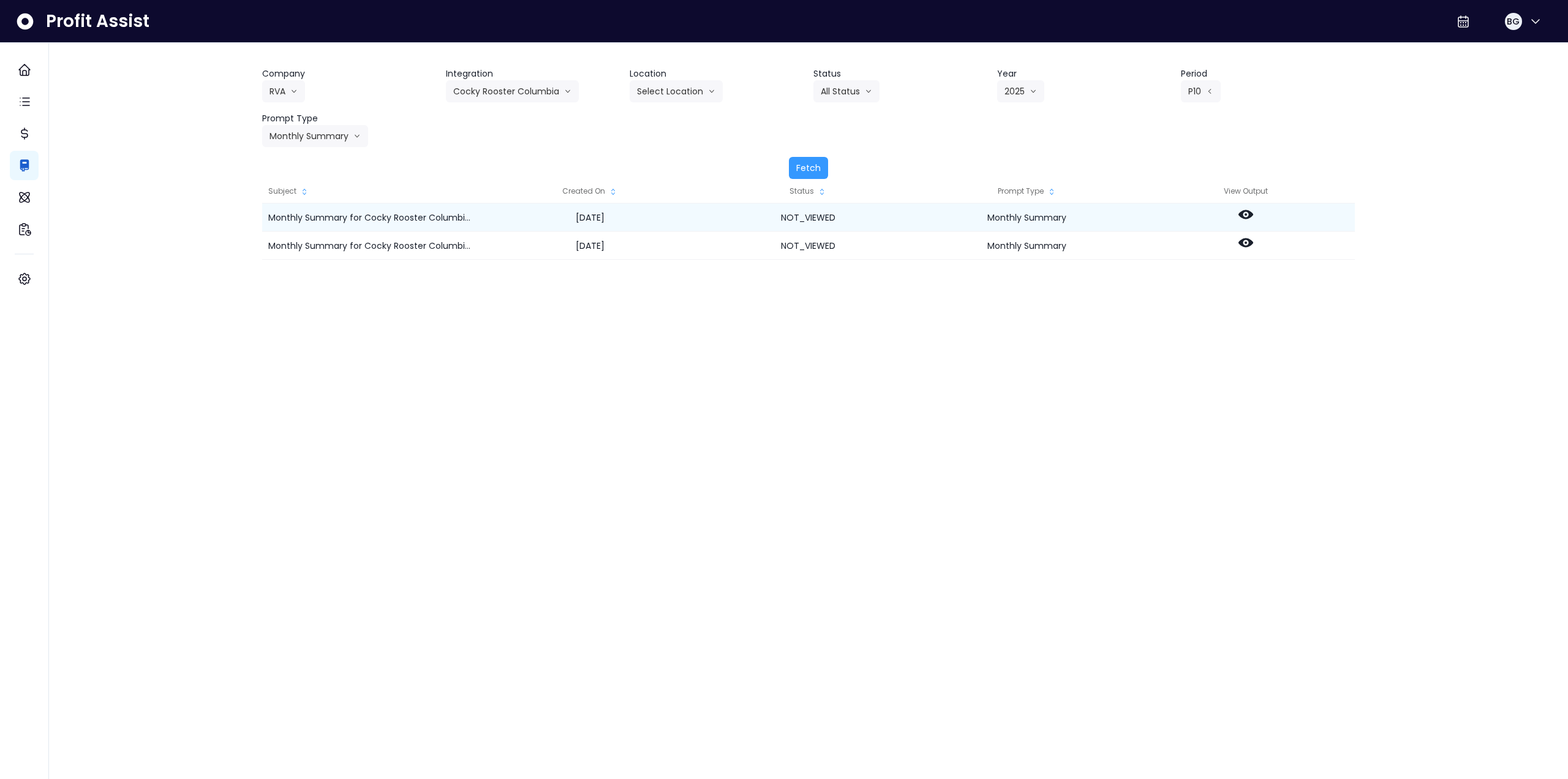
click at [1250, 220] on icon at bounding box center [1245, 214] width 14 height 14
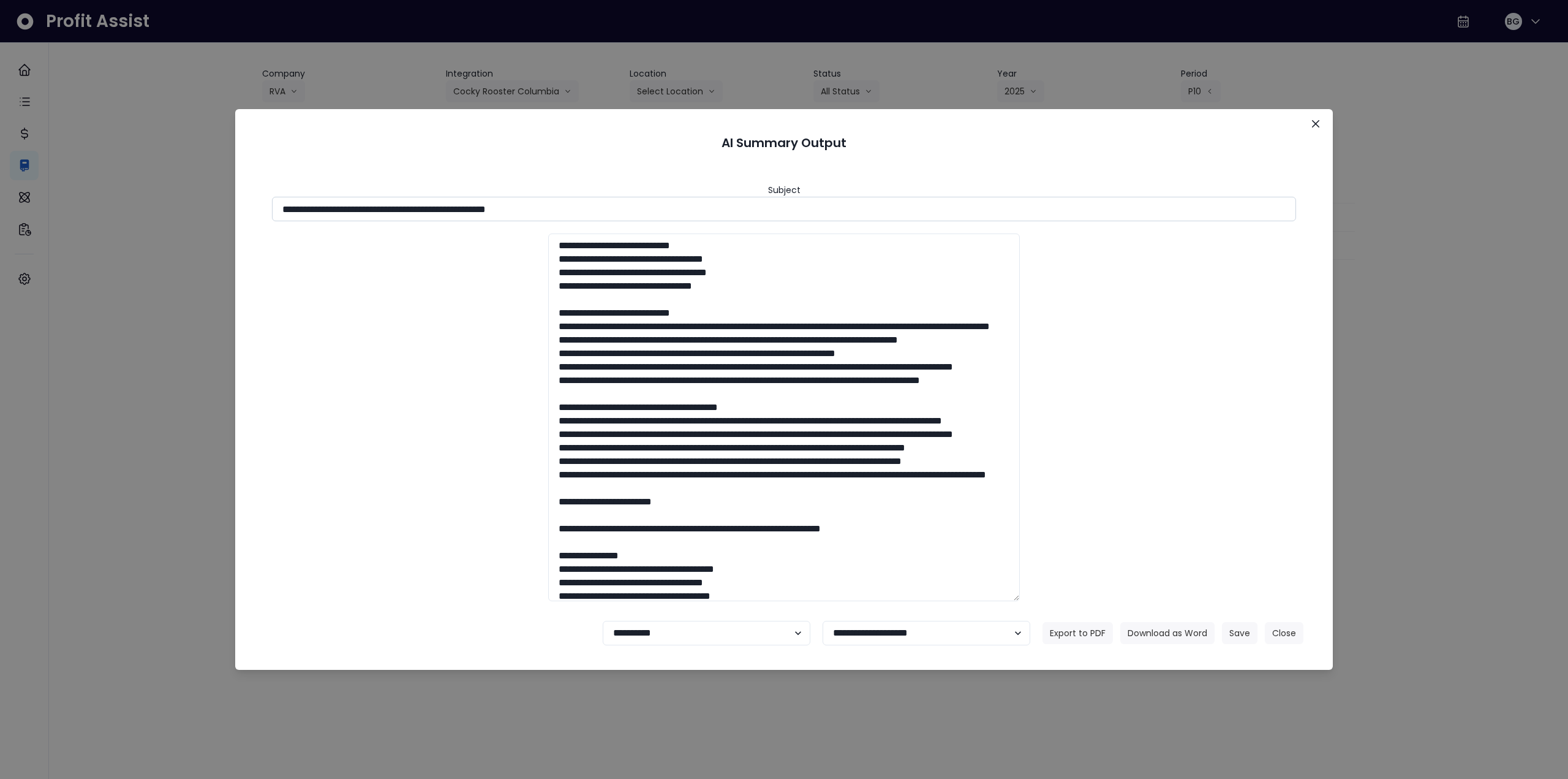
drag, startPoint x: 392, startPoint y: 208, endPoint x: 620, endPoint y: 216, distance: 228.1
click at [620, 216] on input "**********" at bounding box center [783, 209] width 1024 height 24
click at [1145, 634] on button "Download as Word" at bounding box center [1167, 633] width 94 height 22
click at [1318, 119] on button "Close" at bounding box center [1315, 124] width 20 height 20
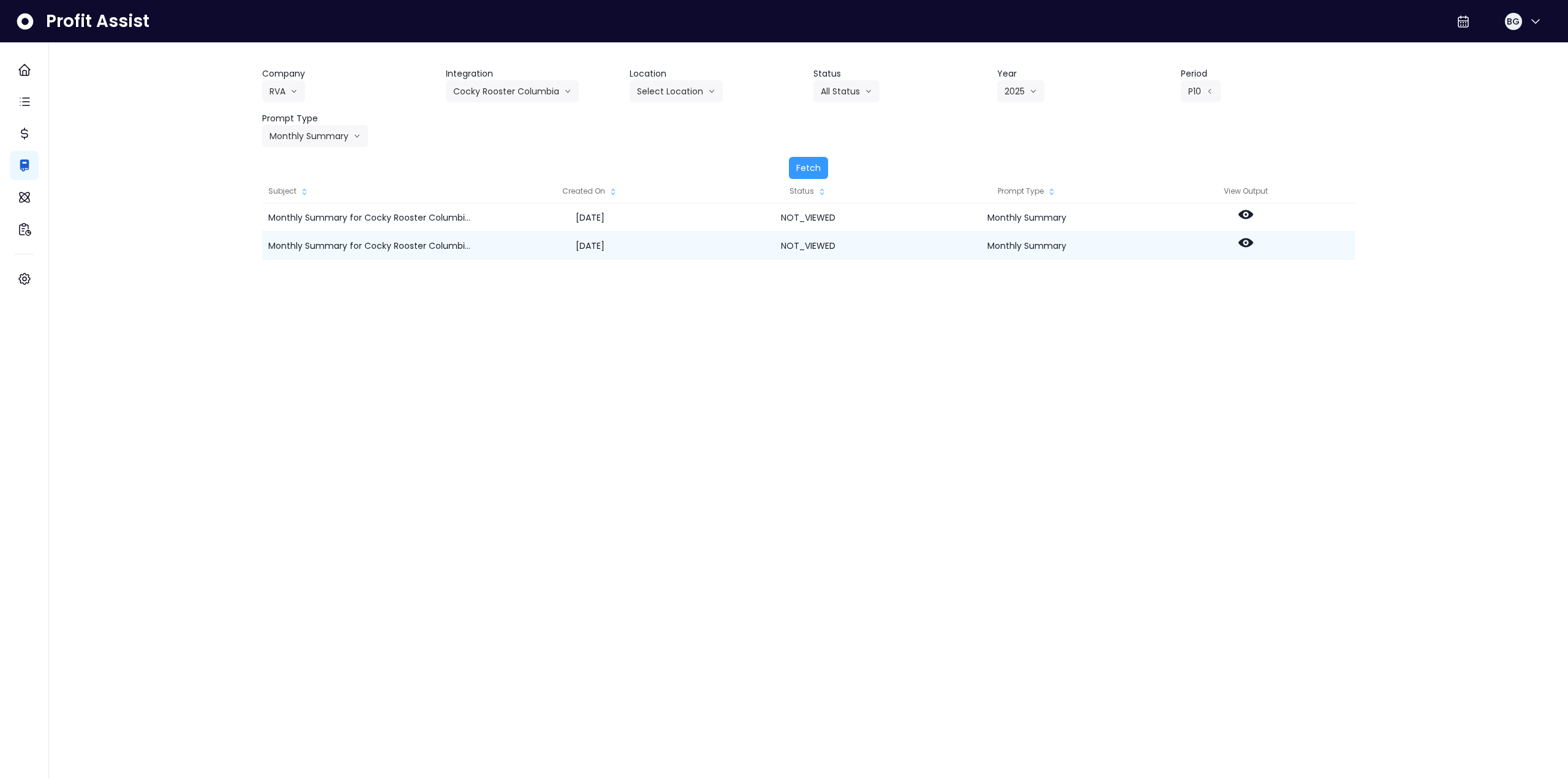
click at [1244, 239] on icon at bounding box center [1245, 243] width 14 height 9
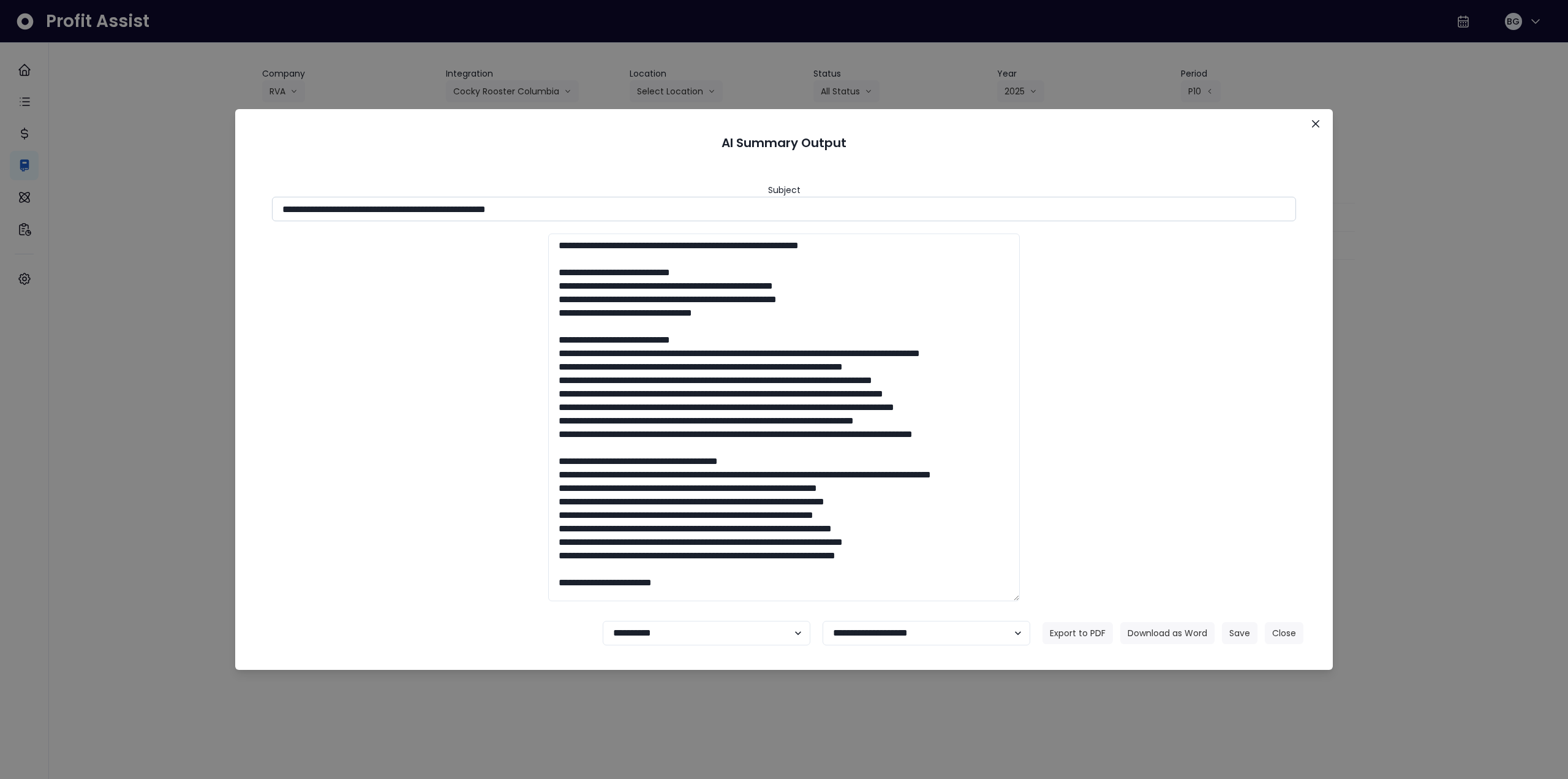
drag, startPoint x: 394, startPoint y: 207, endPoint x: 611, endPoint y: 203, distance: 217.0
click at [611, 203] on input "**********" at bounding box center [783, 209] width 1024 height 24
click at [1183, 634] on button "Download as Word" at bounding box center [1167, 633] width 94 height 22
